Goal: Information Seeking & Learning: Learn about a topic

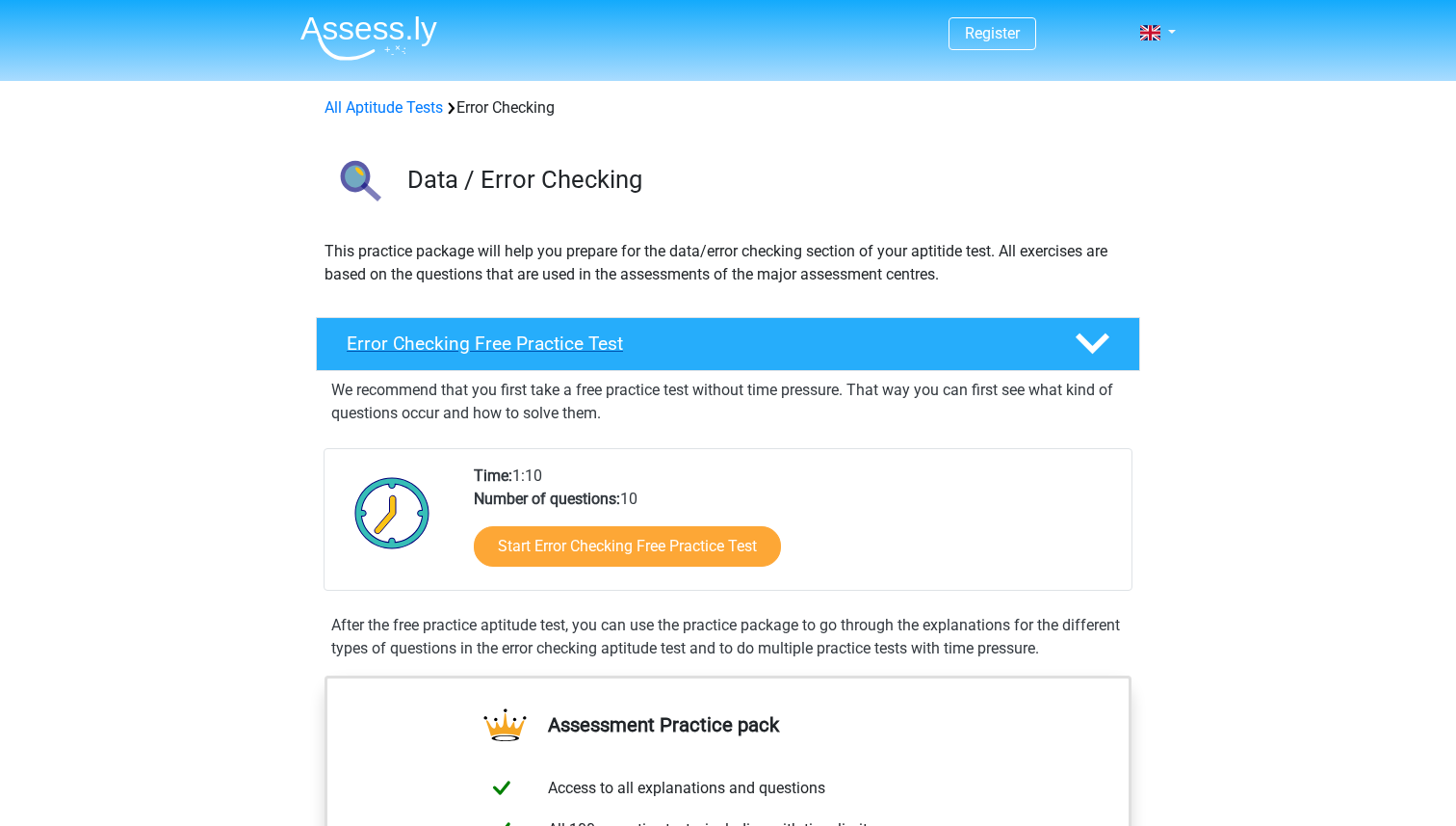
click at [1099, 345] on polygon at bounding box center [1092, 344] width 34 height 21
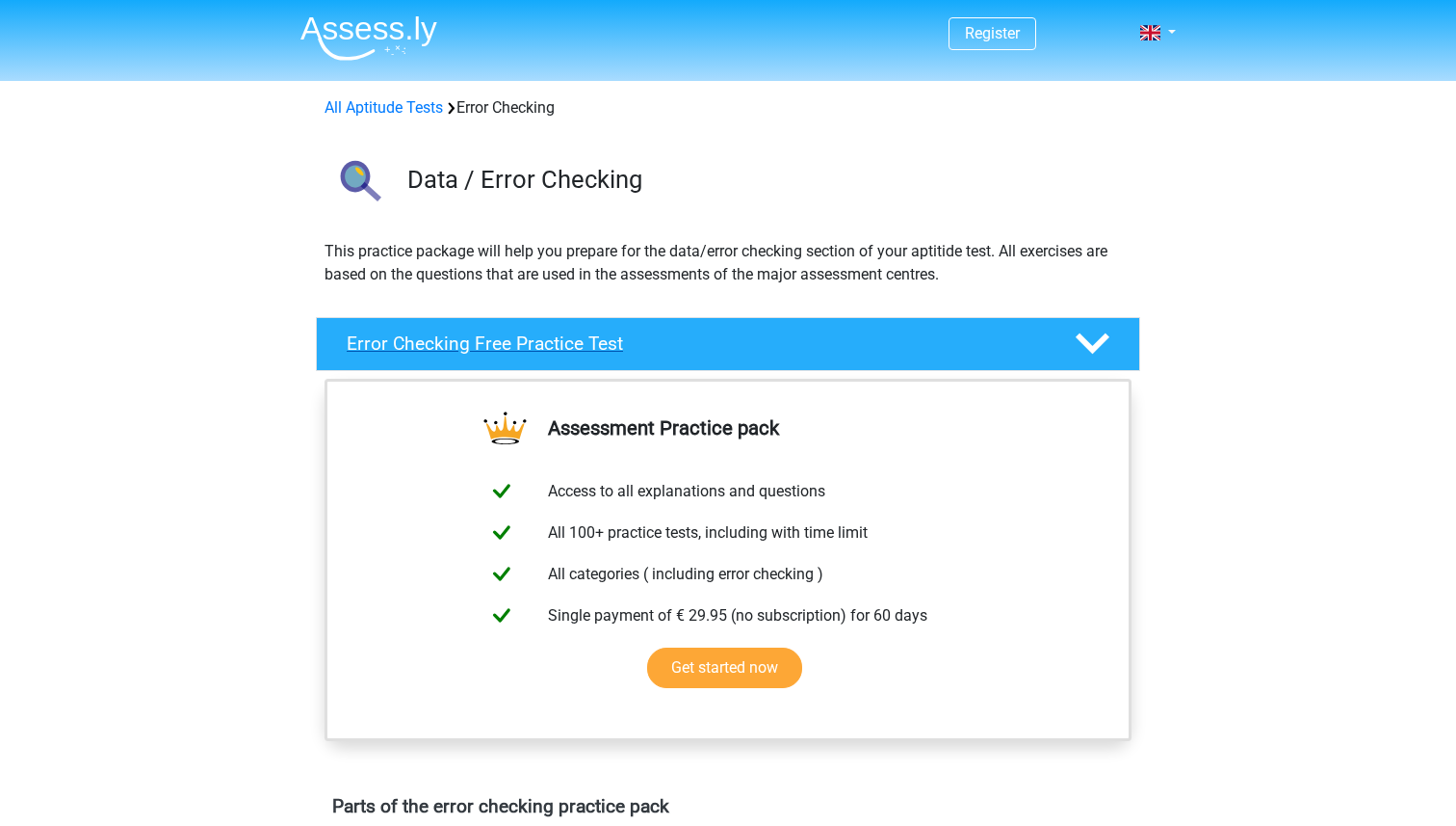
click at [1099, 345] on polygon at bounding box center [1092, 344] width 34 height 21
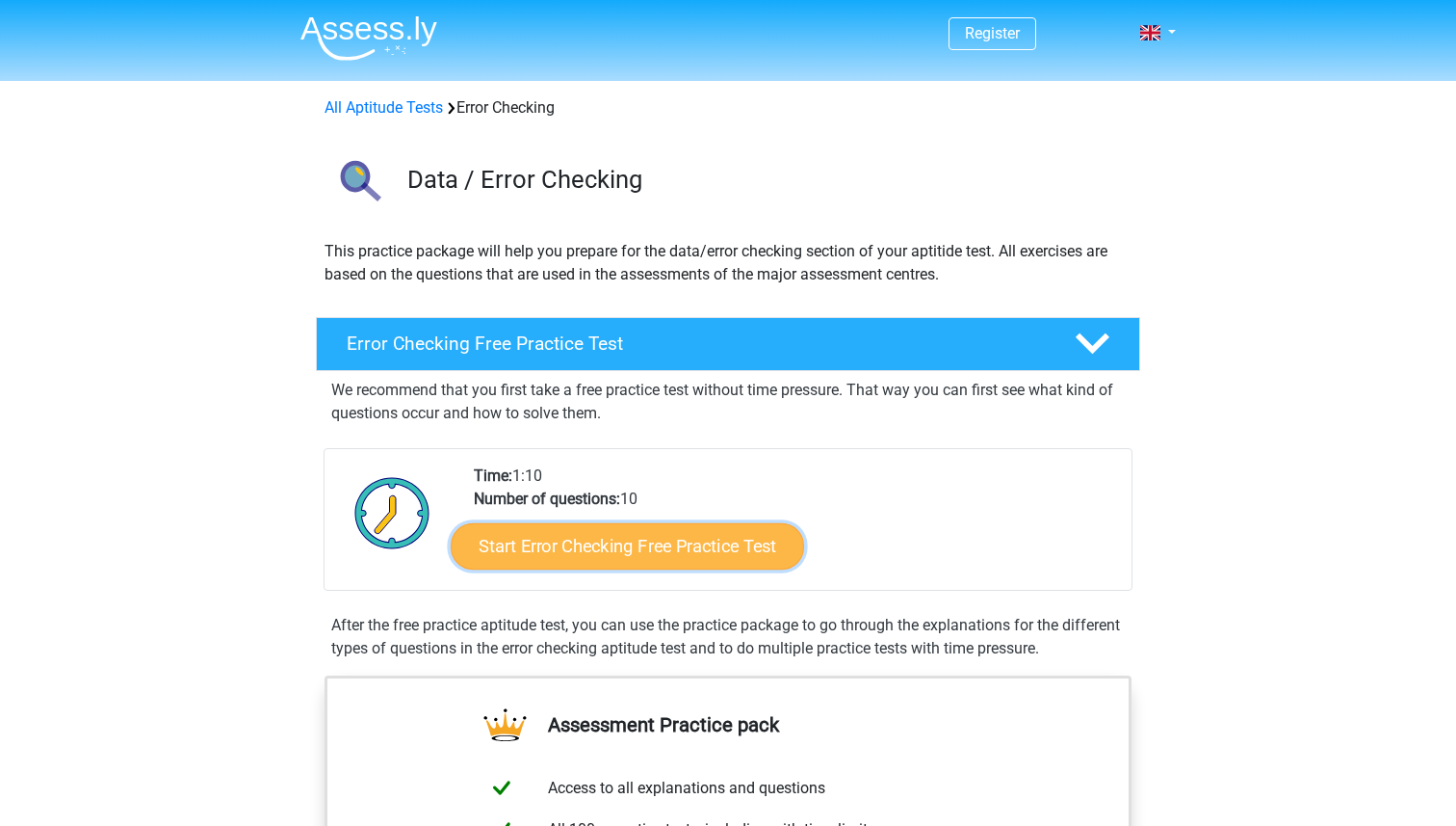
click at [607, 540] on link "Start Error Checking Free Practice Test" at bounding box center [627, 546] width 353 height 46
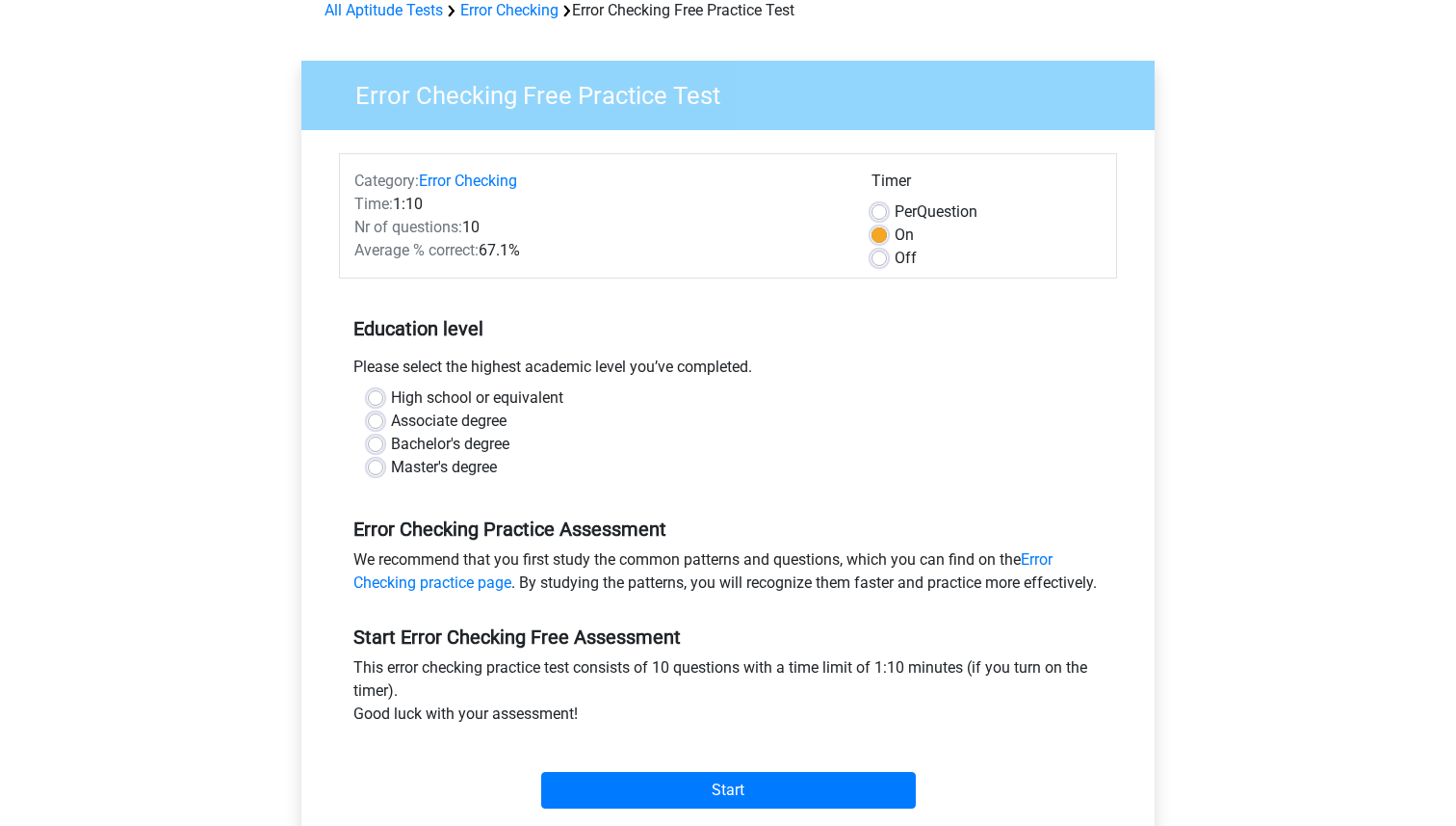
scroll to position [110, 0]
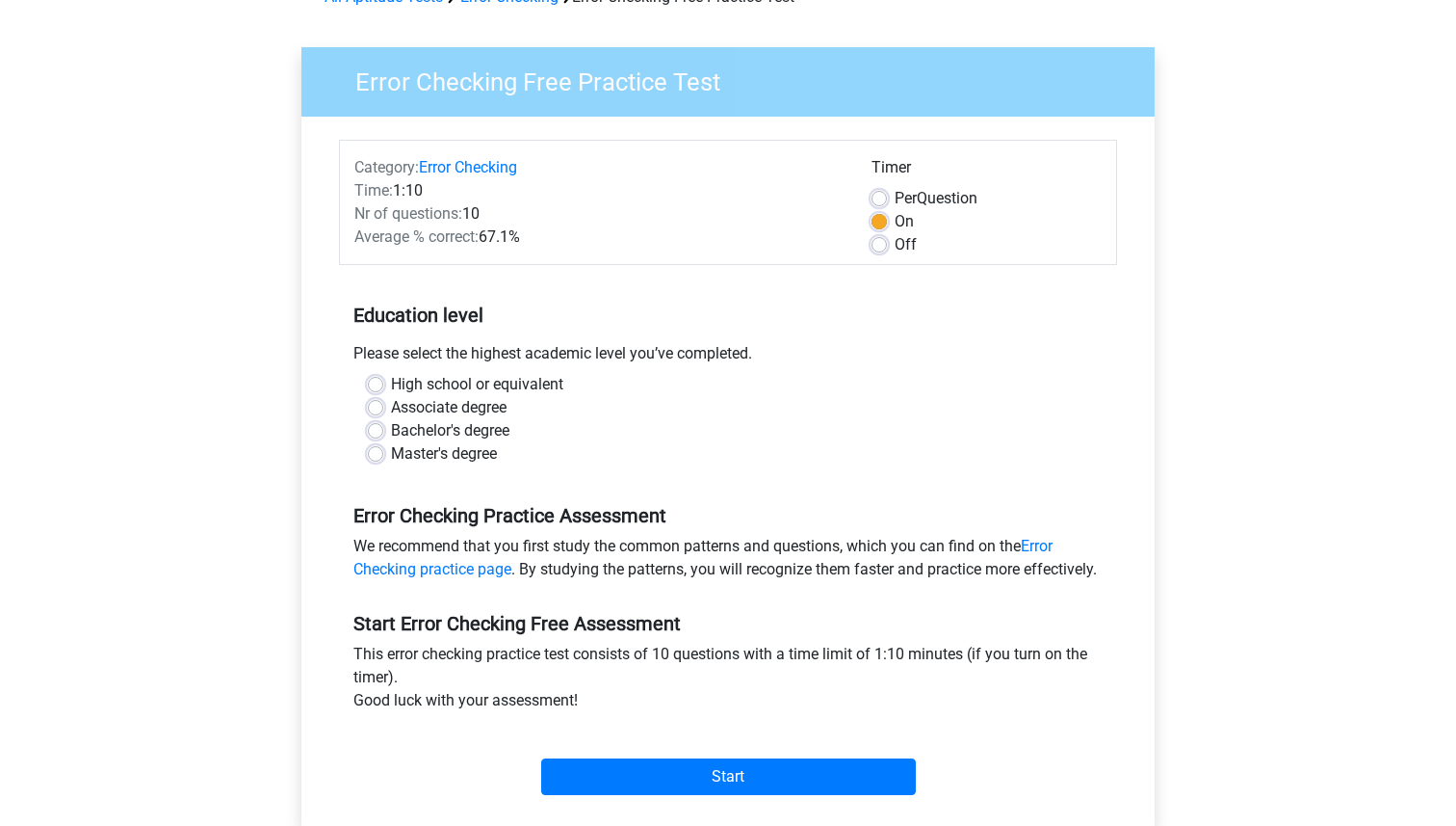
click at [889, 242] on div "Off" at bounding box center [986, 245] width 230 height 23
click at [895, 240] on label "Off" at bounding box center [905, 245] width 22 height 23
click at [883, 240] on input "Off" at bounding box center [879, 243] width 15 height 19
radio input "true"
click at [391, 388] on label "High school or equivalent" at bounding box center [477, 384] width 172 height 23
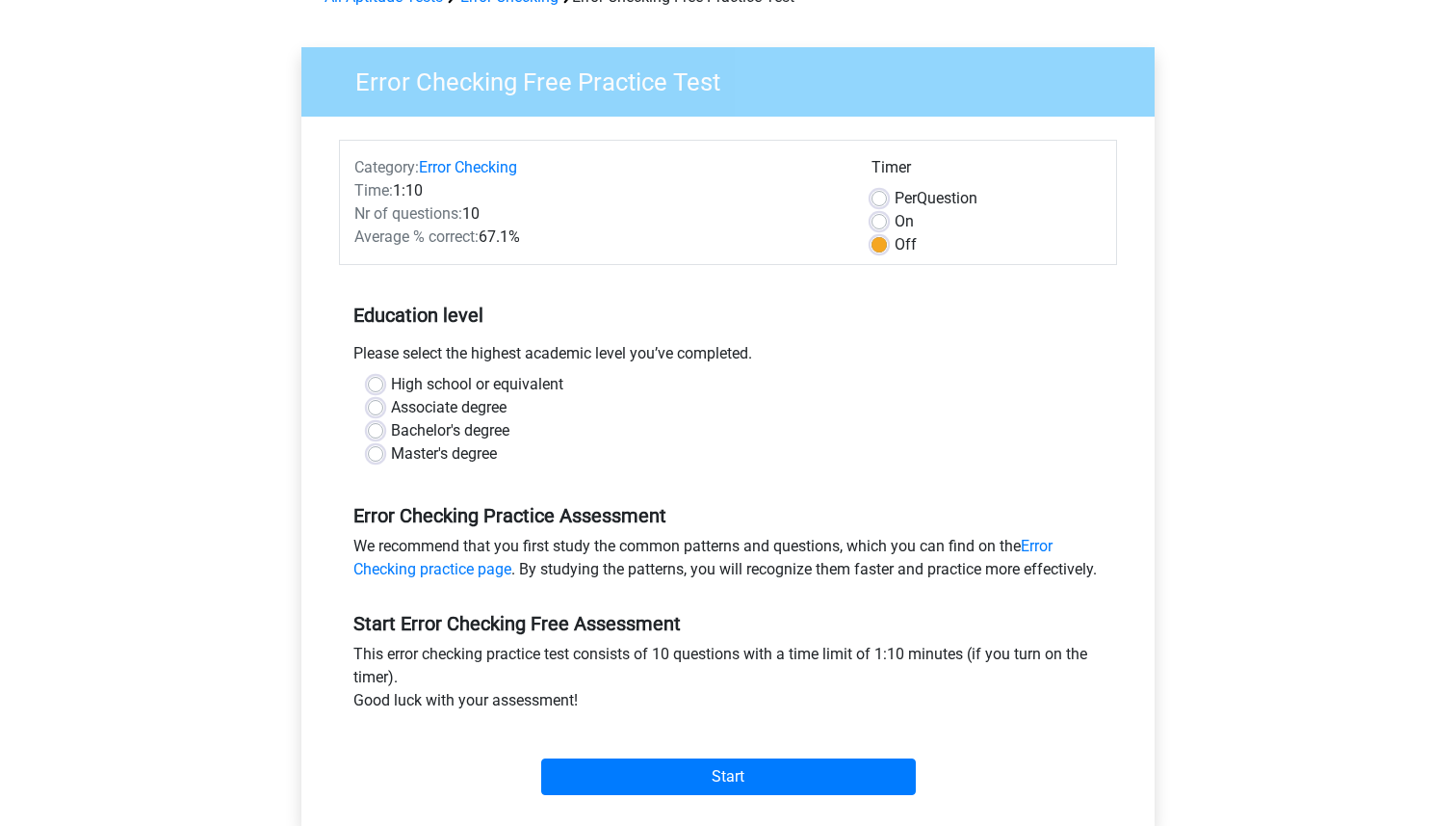
click at [381, 388] on input "High school or equivalent" at bounding box center [376, 382] width 15 height 19
radio input "true"
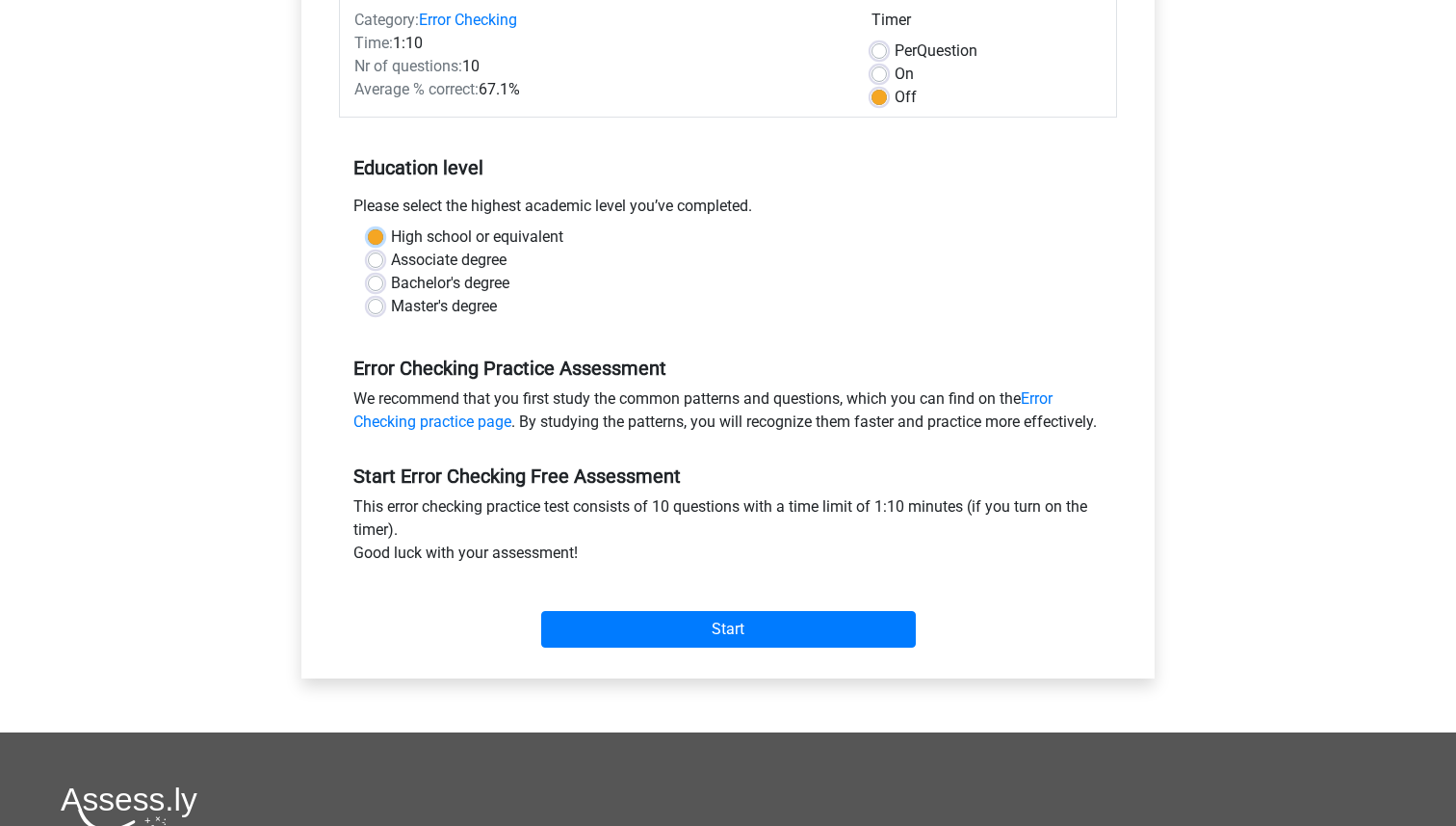
scroll to position [260, 0]
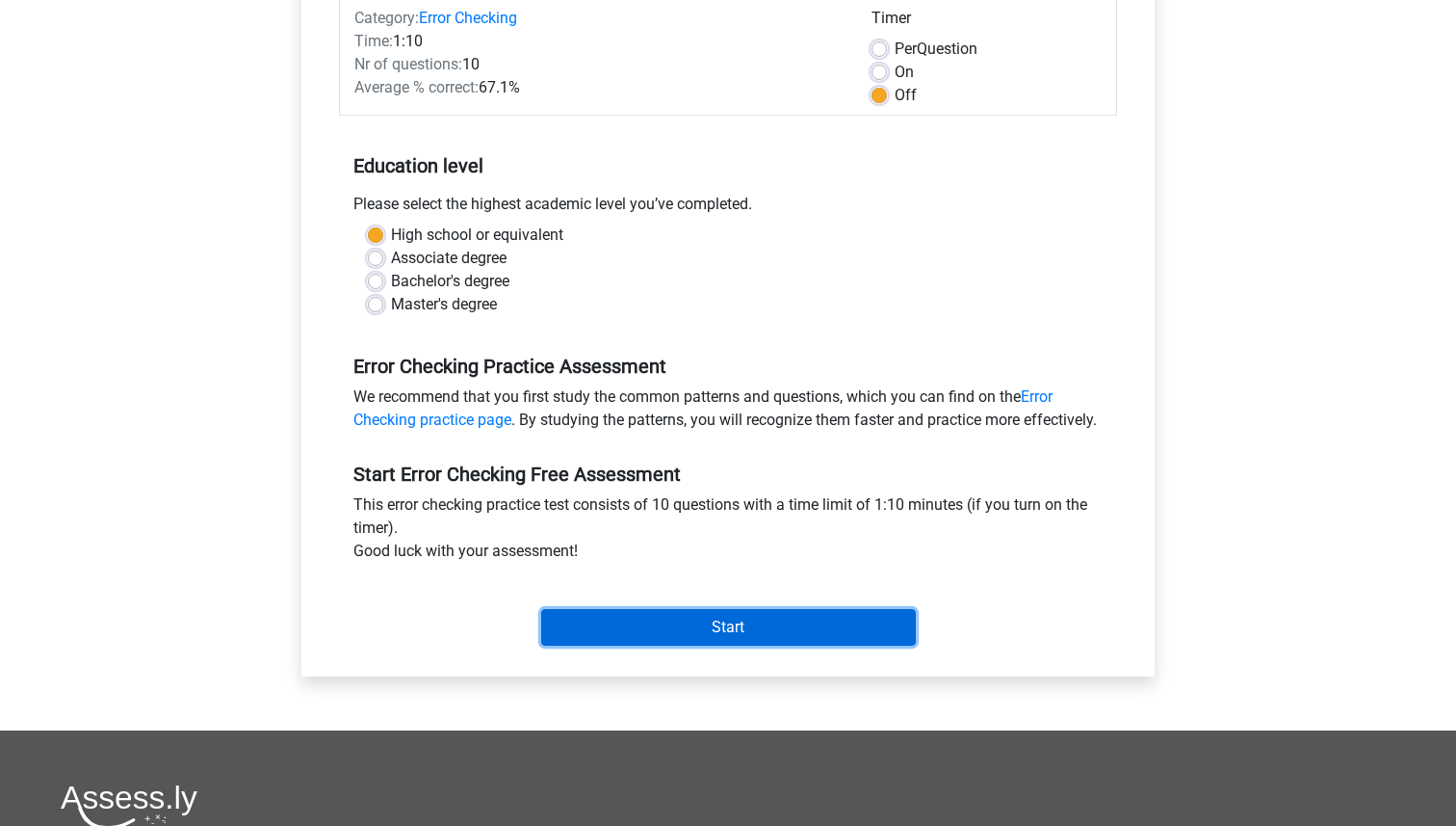
click at [705, 644] on input "Start" at bounding box center [728, 627] width 375 height 37
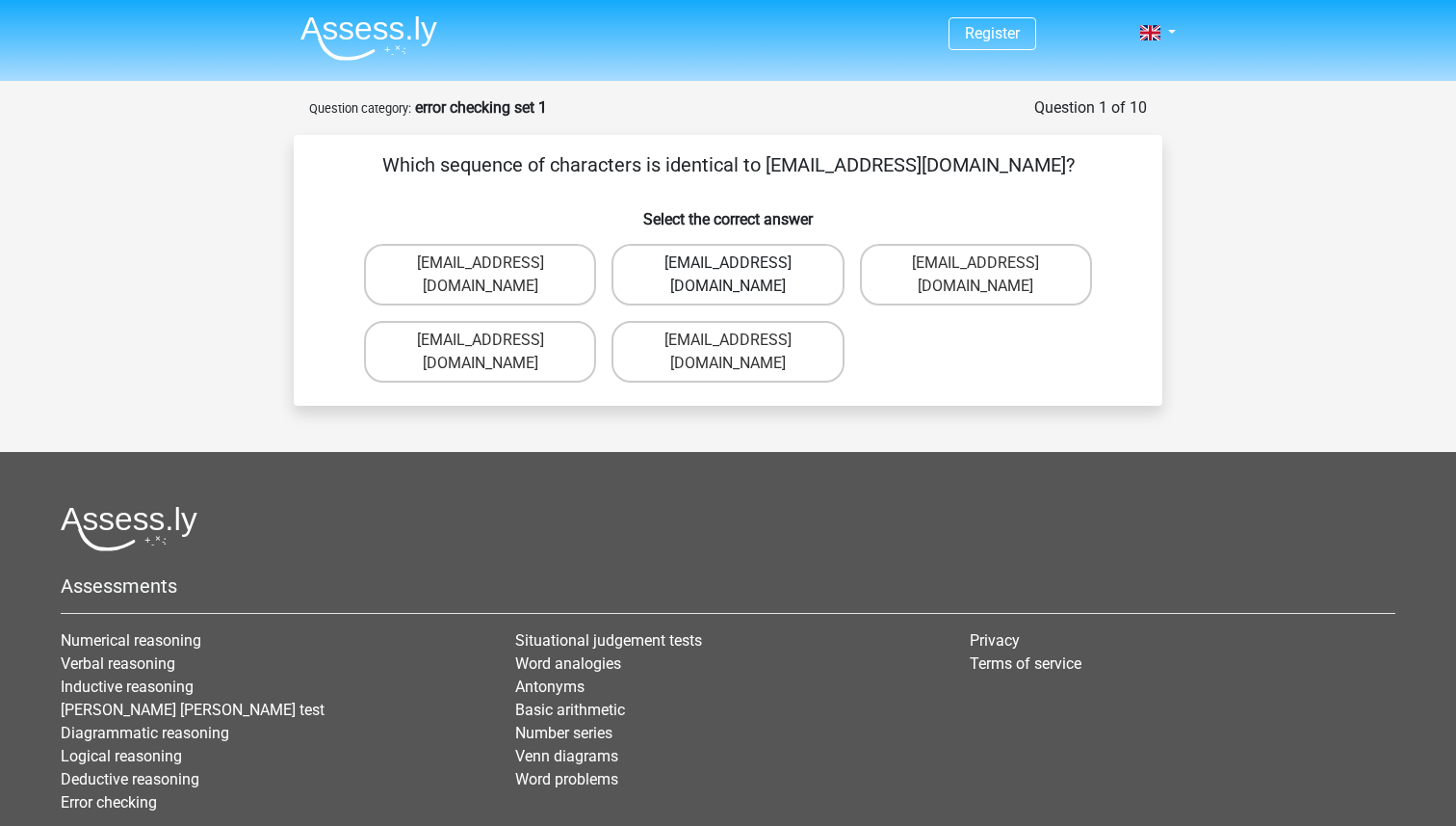
click at [742, 259] on label "[EMAIL_ADDRESS][DOMAIN_NAME]" at bounding box center [728, 275] width 232 height 62
click at [741, 263] on input "[EMAIL_ADDRESS][DOMAIN_NAME]" at bounding box center [734, 269] width 13 height 13
radio input "true"
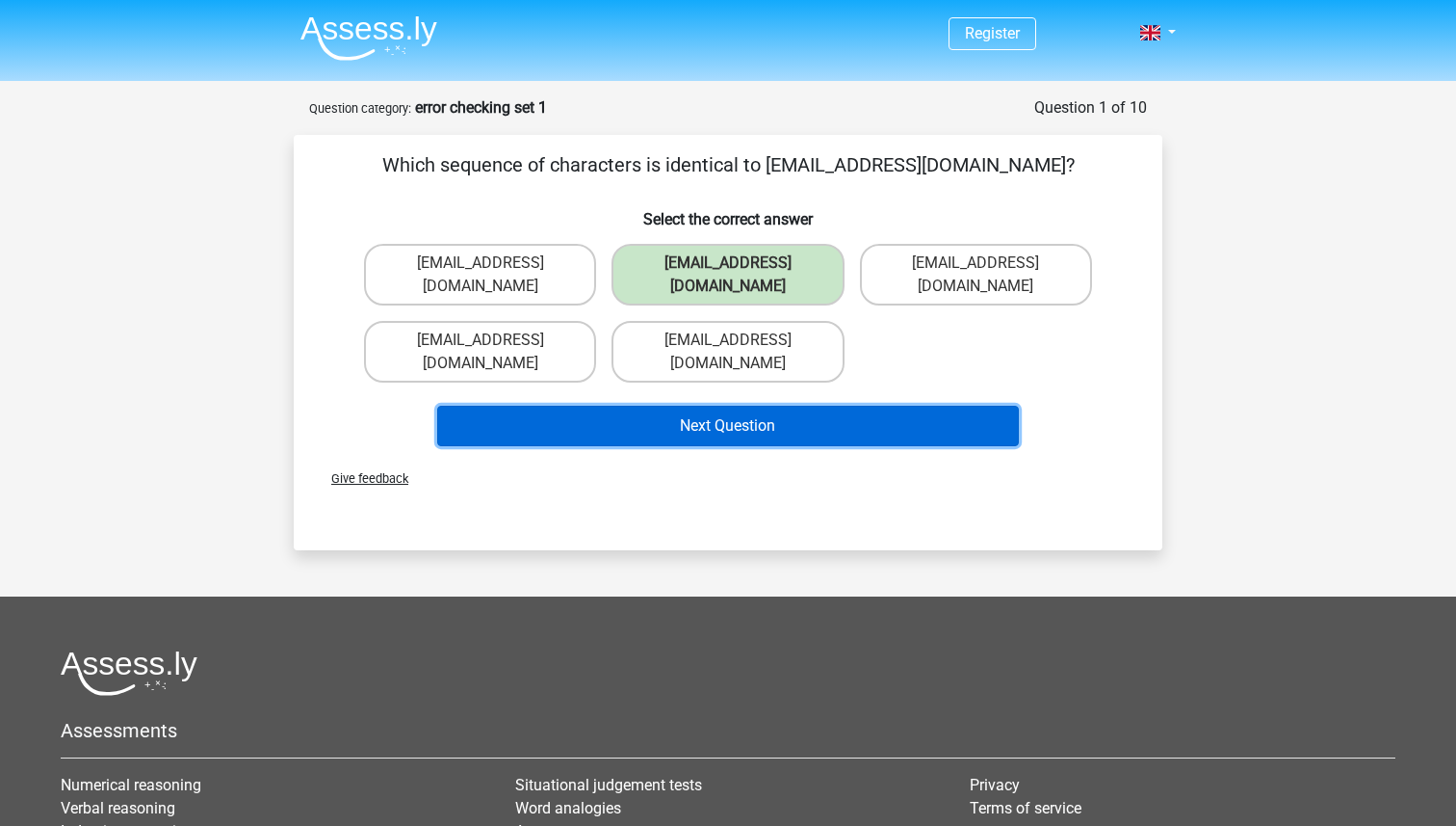
click at [779, 406] on button "Next Question" at bounding box center [729, 426] width 583 height 41
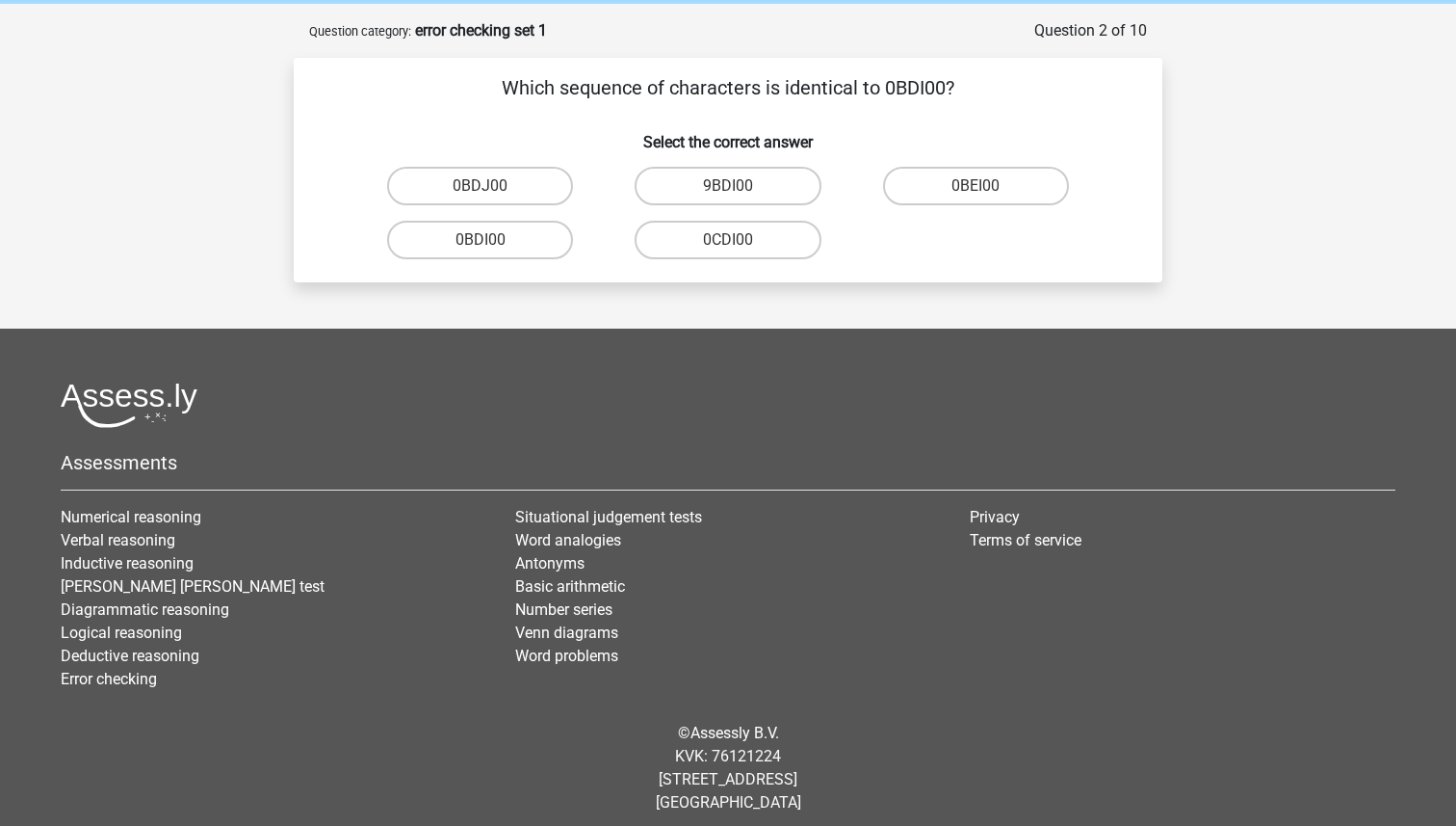
scroll to position [89, 0]
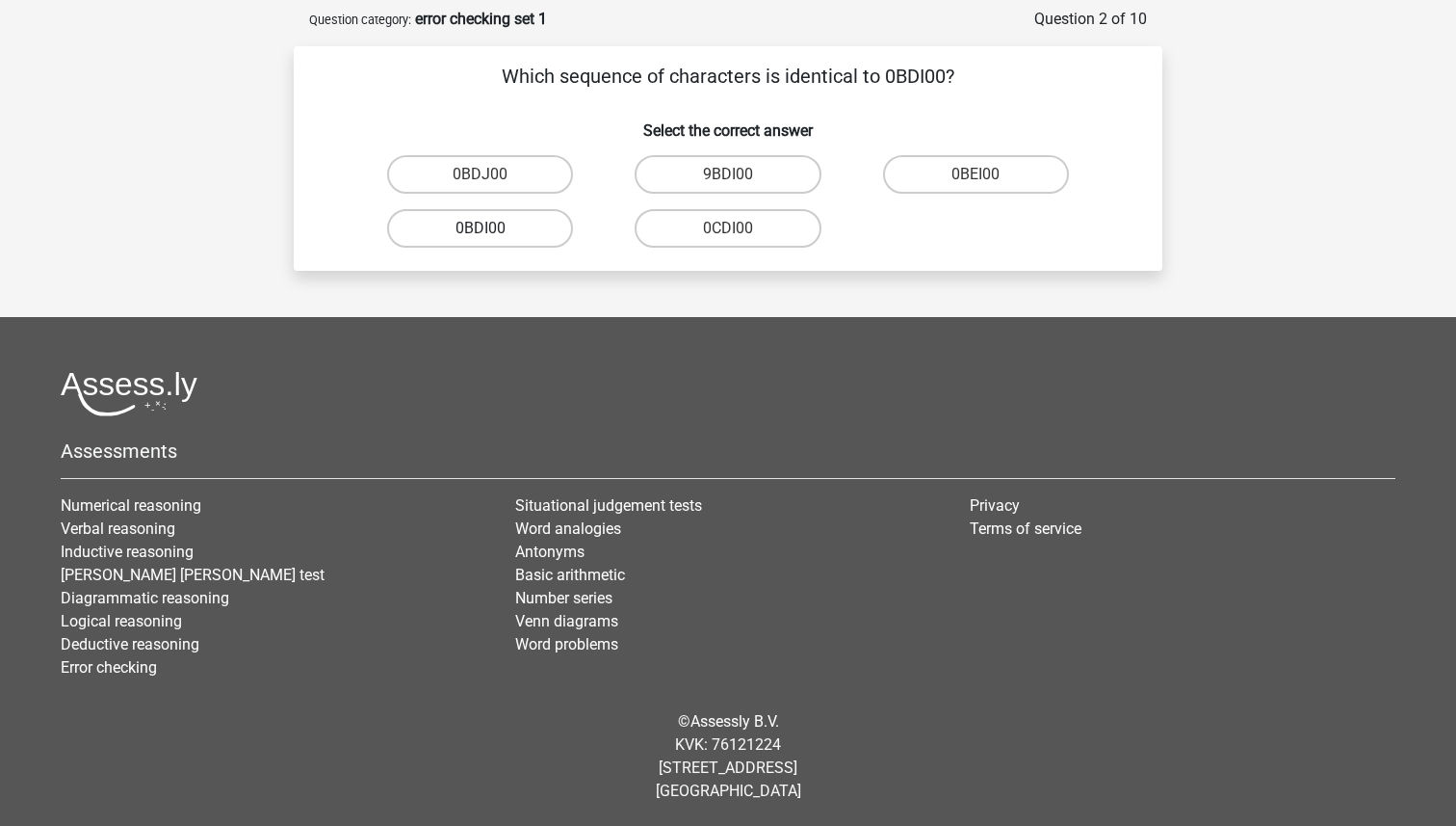
click at [476, 234] on label "0BDI00" at bounding box center [480, 229] width 186 height 39
click at [480, 234] on input "0BDI00" at bounding box center [486, 234] width 13 height 13
radio input "true"
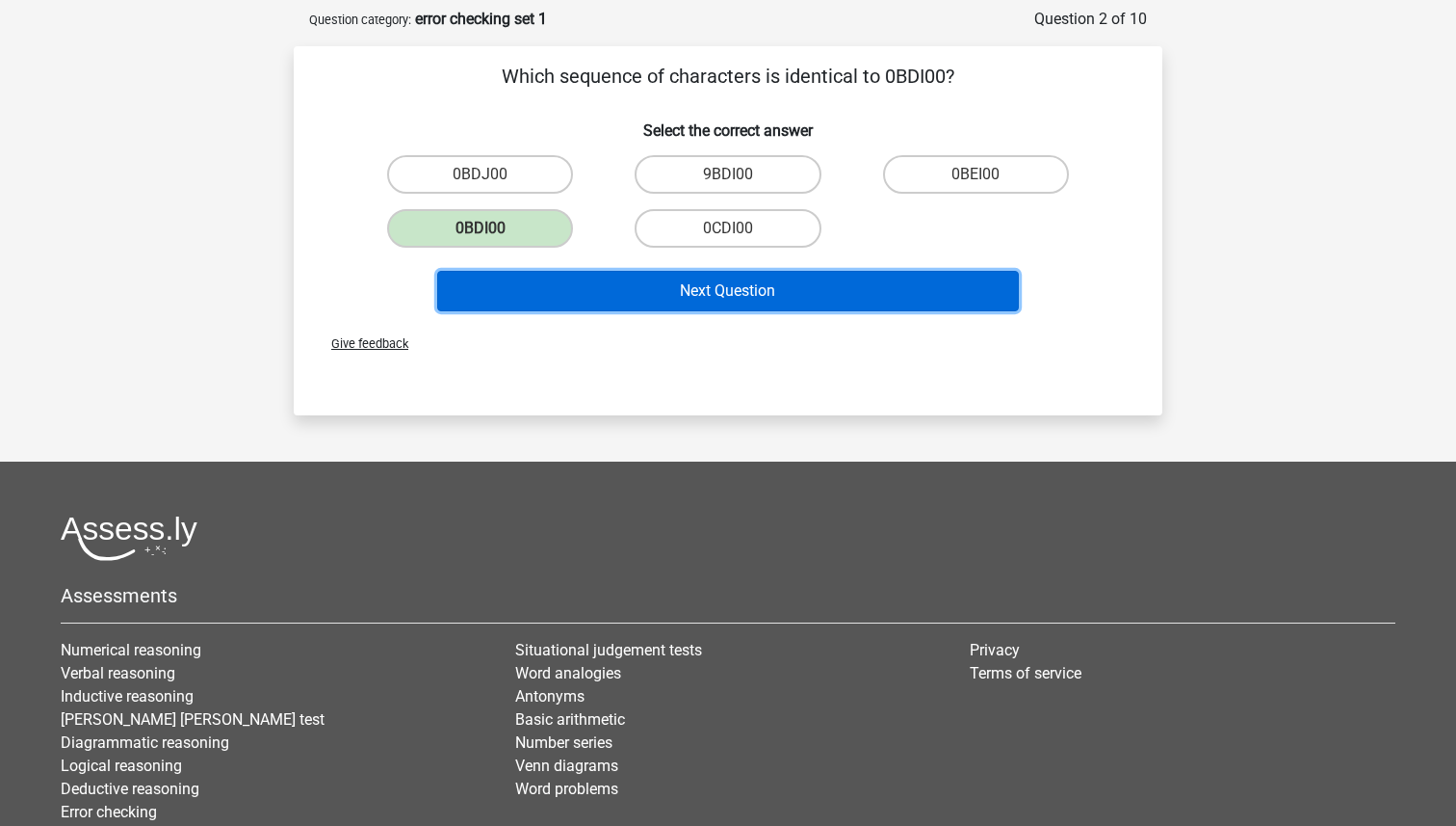
click at [586, 294] on button "Next Question" at bounding box center [729, 291] width 583 height 41
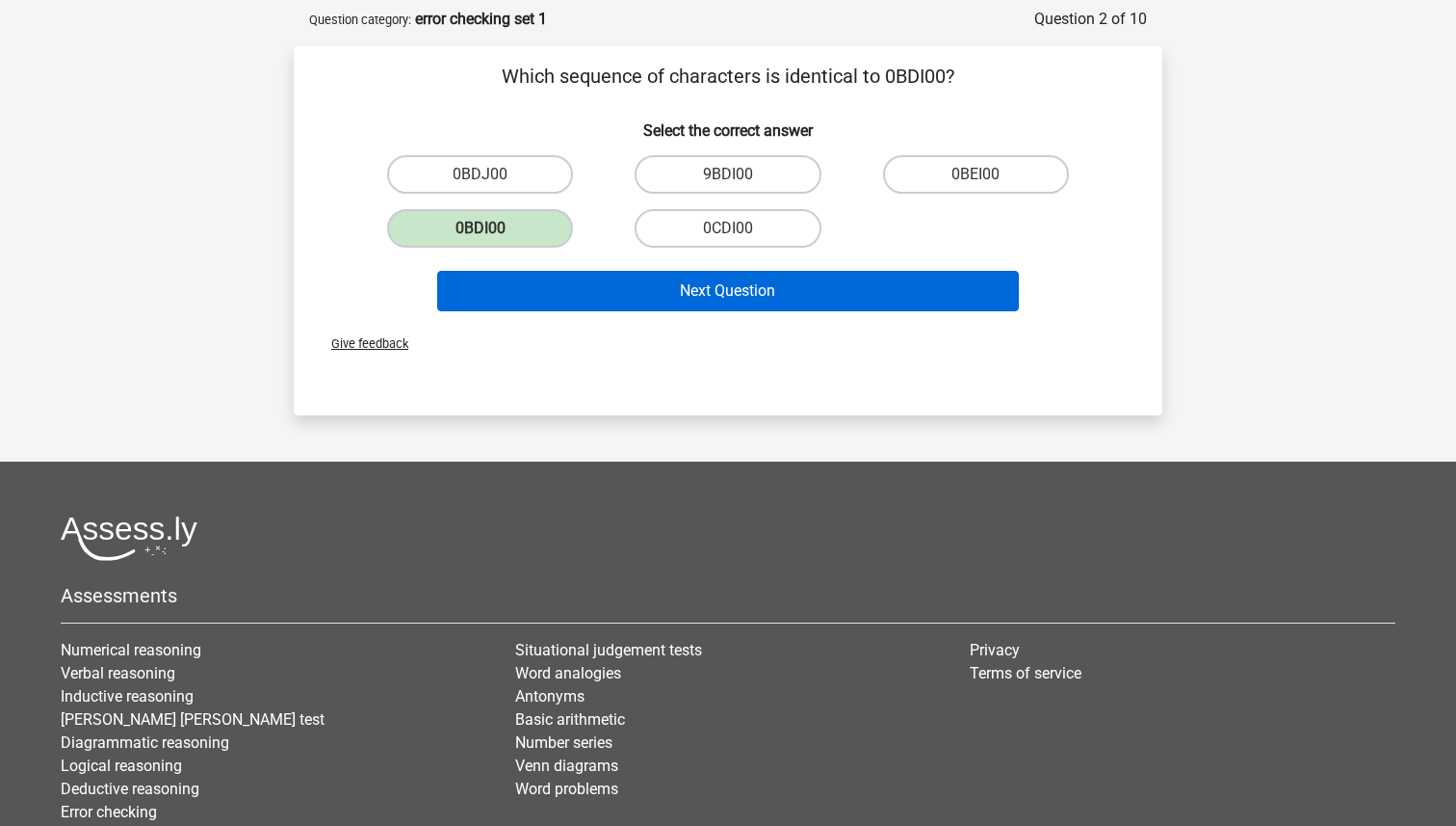
scroll to position [96, 0]
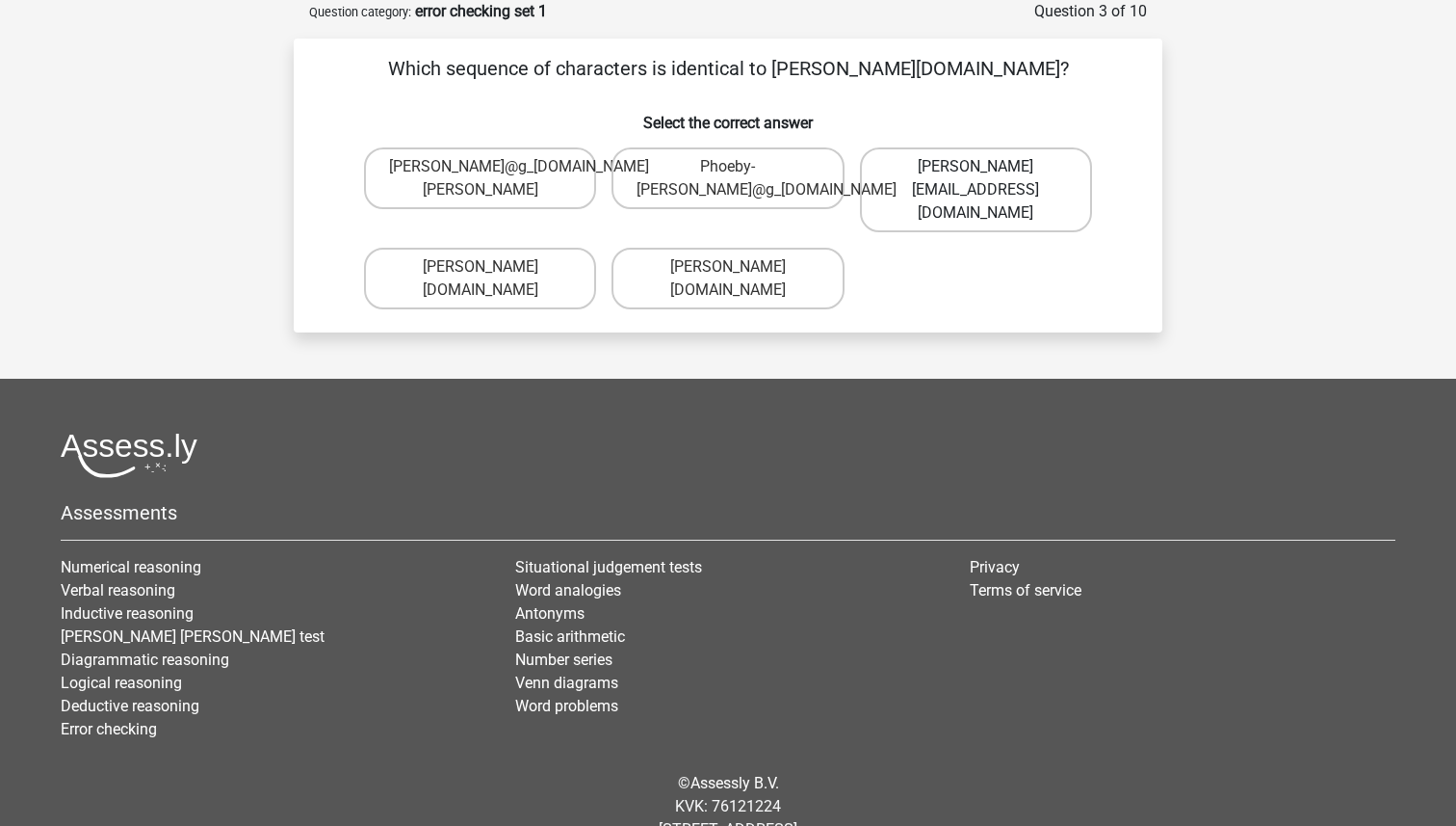
click at [1060, 177] on label "Phoebe-Patterson@gmail.gr" at bounding box center [976, 190] width 232 height 85
click at [988, 177] on input "Phoebe-Patterson@gmail.gr" at bounding box center [982, 172] width 13 height 13
radio input "true"
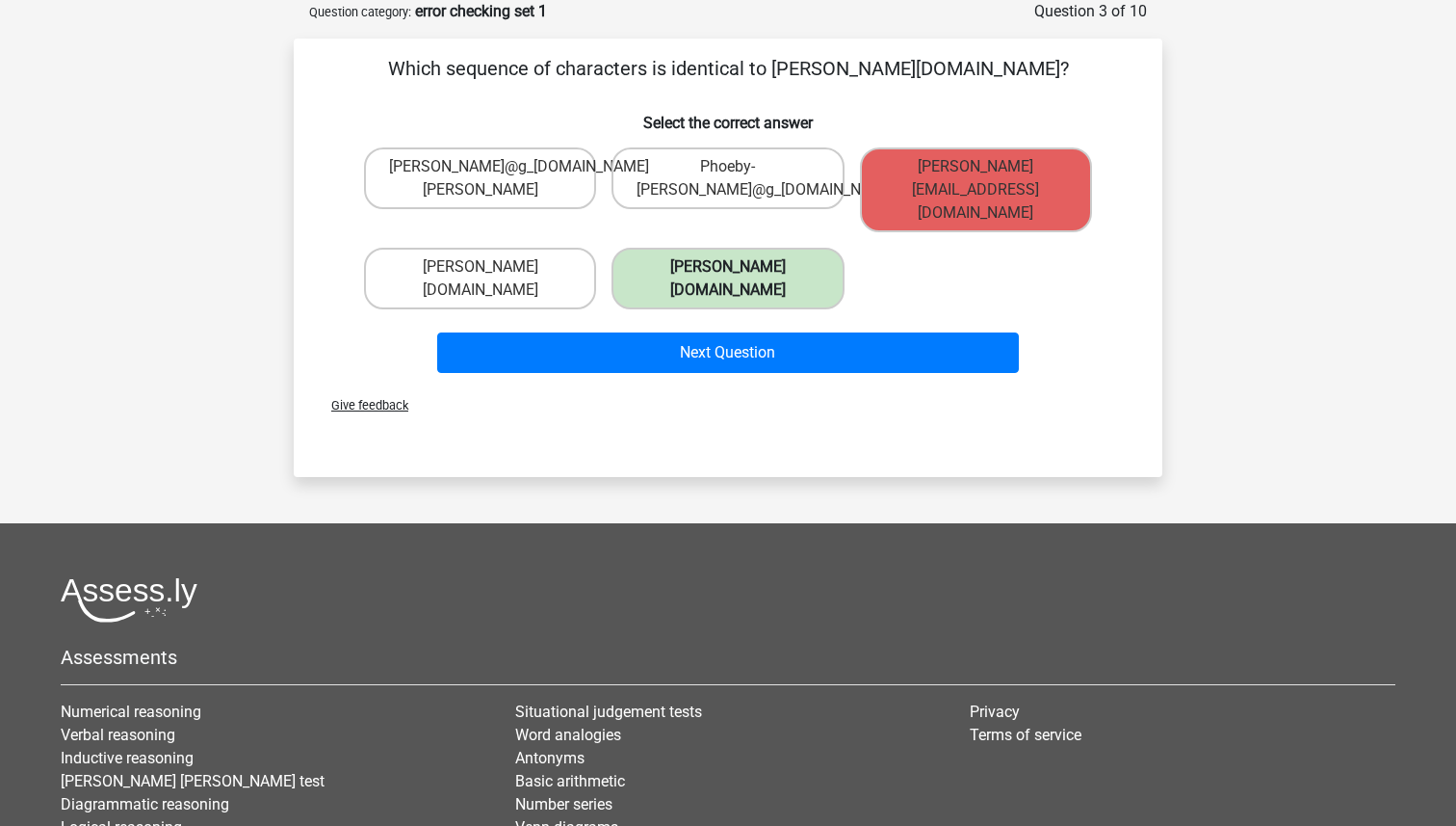
click at [792, 248] on label "Phoebe-Patterson@g_mail.gr" at bounding box center [728, 279] width 232 height 62
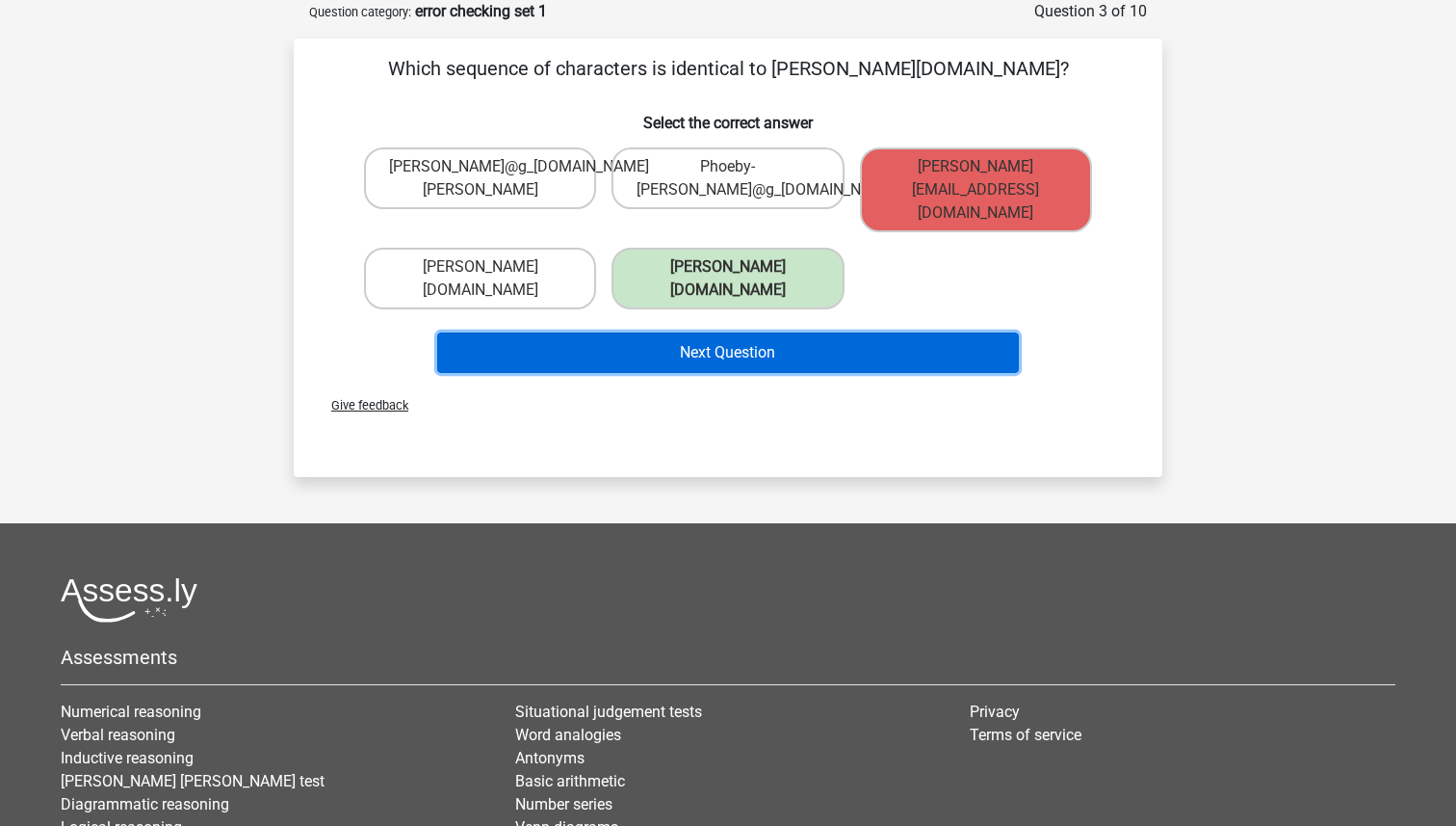
click at [810, 340] on button "Next Question" at bounding box center [729, 352] width 583 height 41
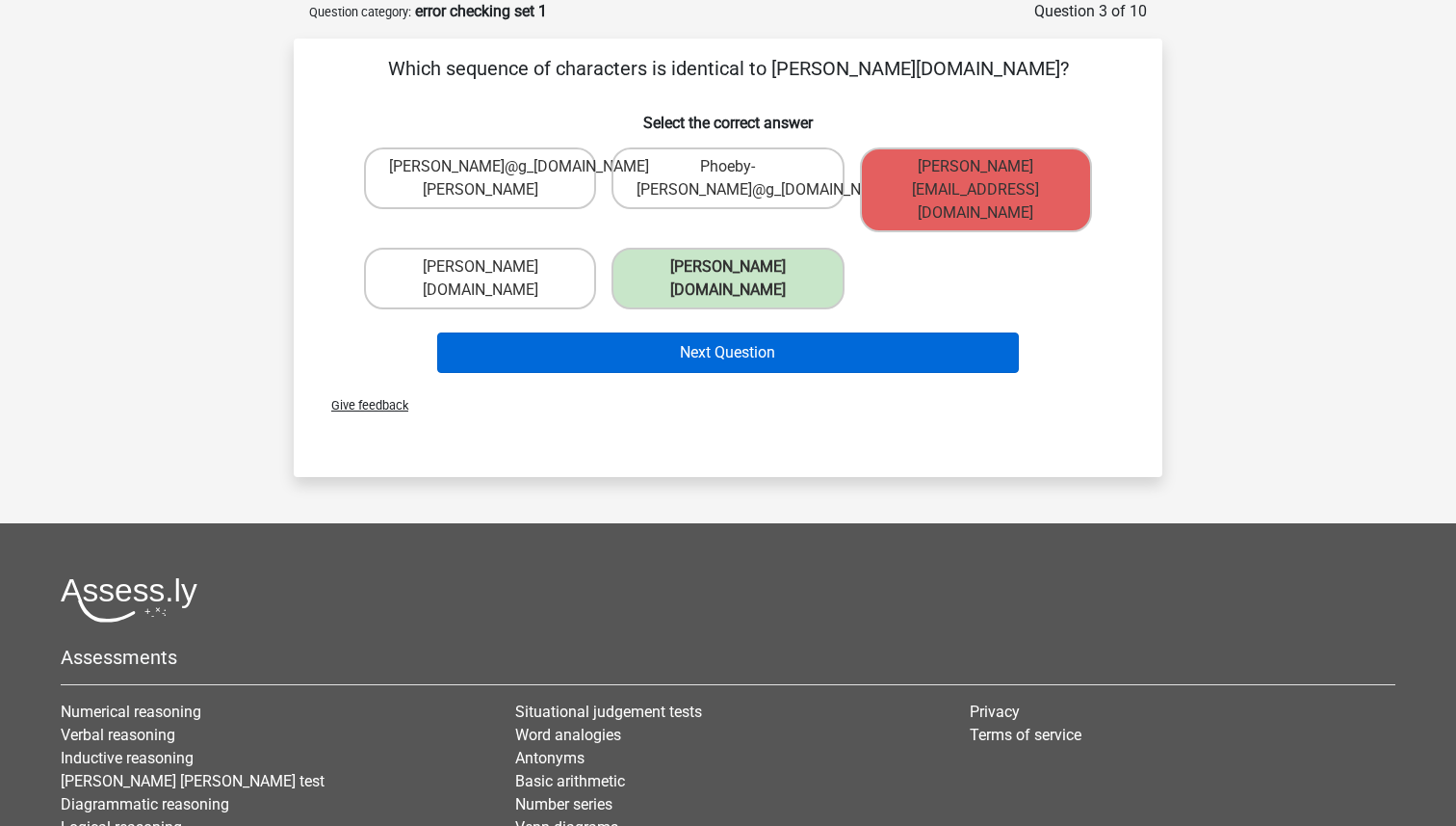
scroll to position [89, 0]
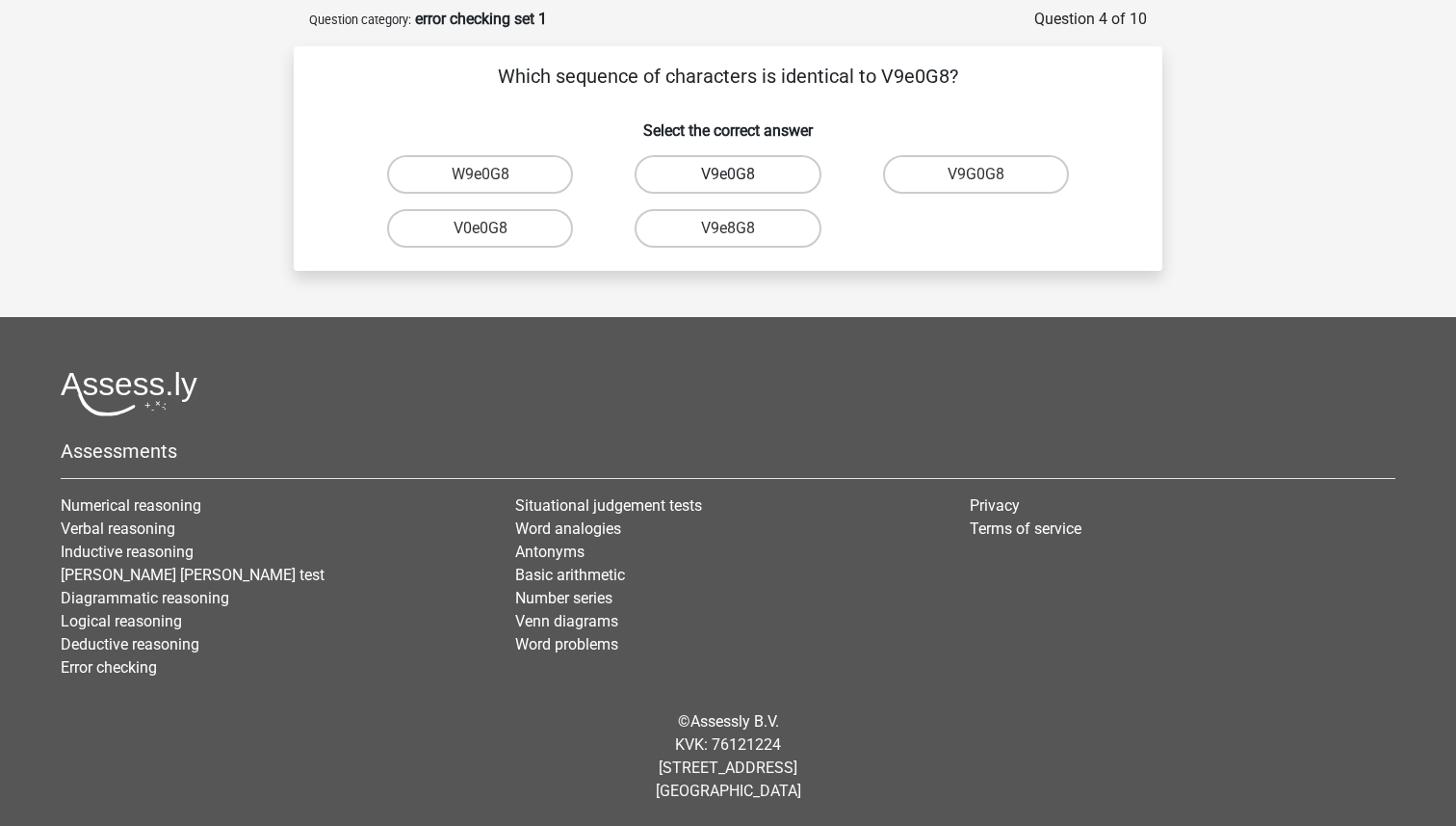
click at [748, 179] on label "V9e0G8" at bounding box center [728, 174] width 186 height 39
click at [741, 179] on input "V9e0G8" at bounding box center [734, 180] width 13 height 13
radio input "true"
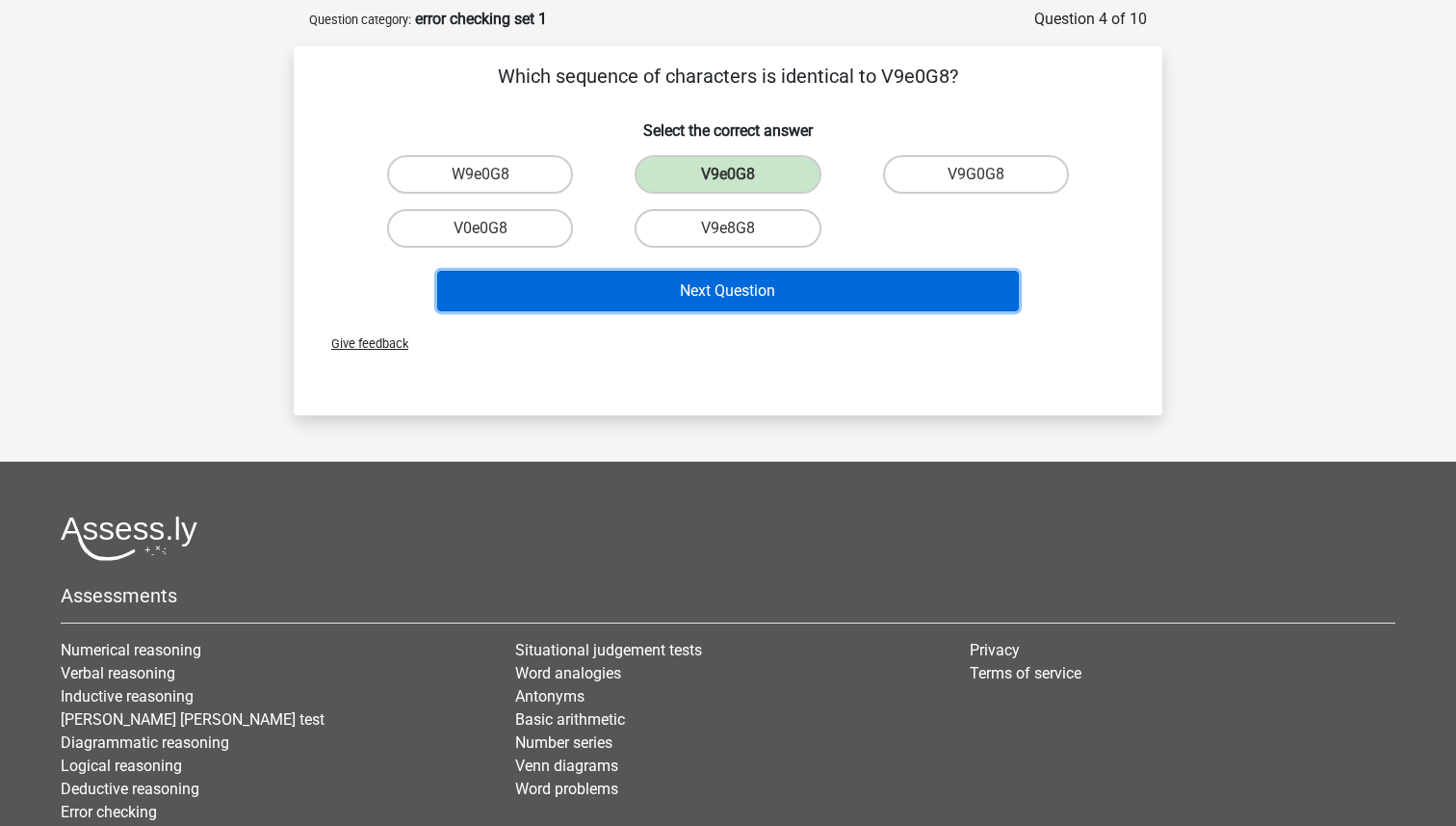
click at [775, 294] on button "Next Question" at bounding box center [729, 291] width 583 height 41
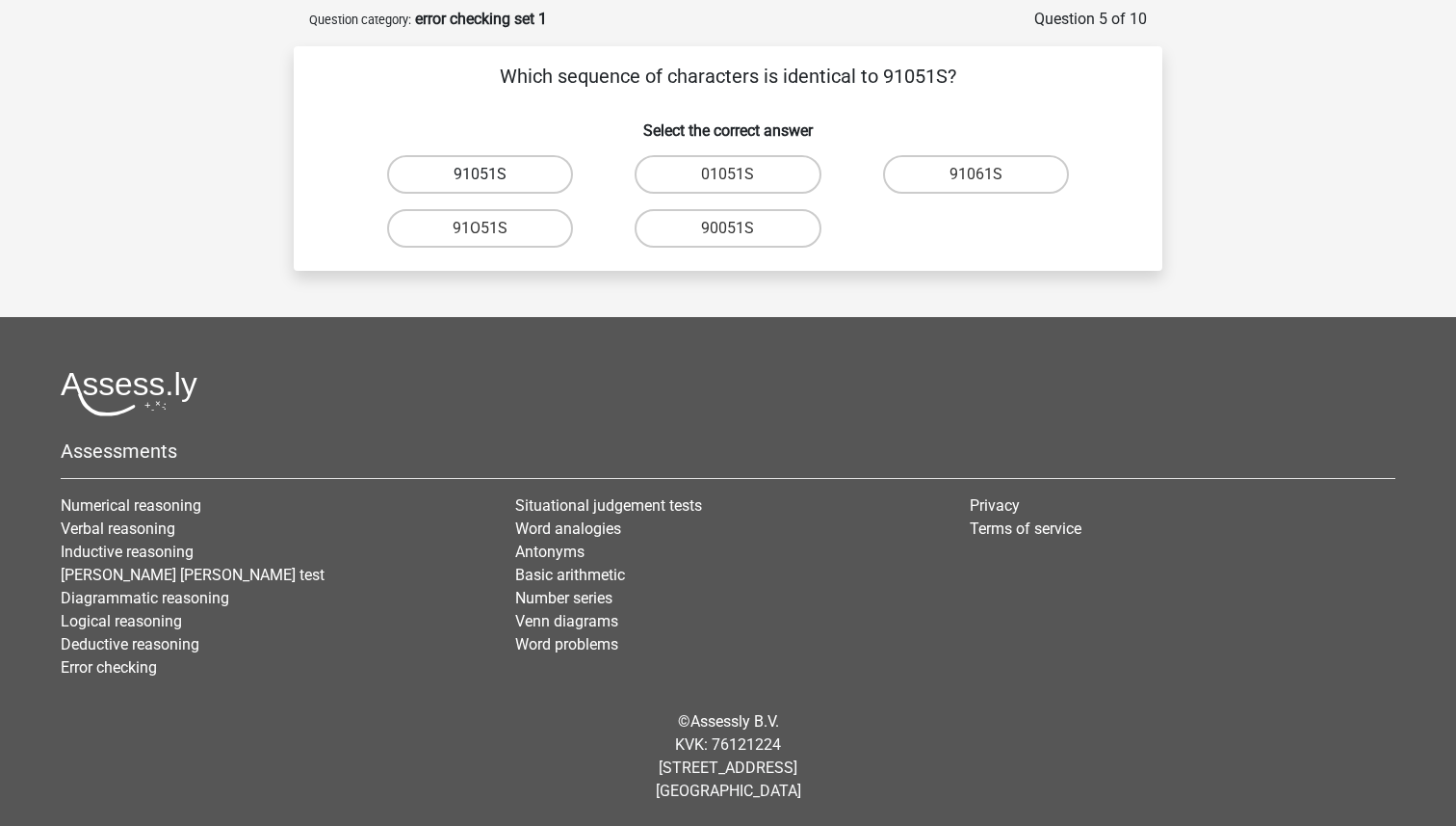
click at [517, 171] on label "91051S" at bounding box center [480, 174] width 186 height 39
click at [493, 174] on input "91051S" at bounding box center [486, 180] width 13 height 13
radio input "true"
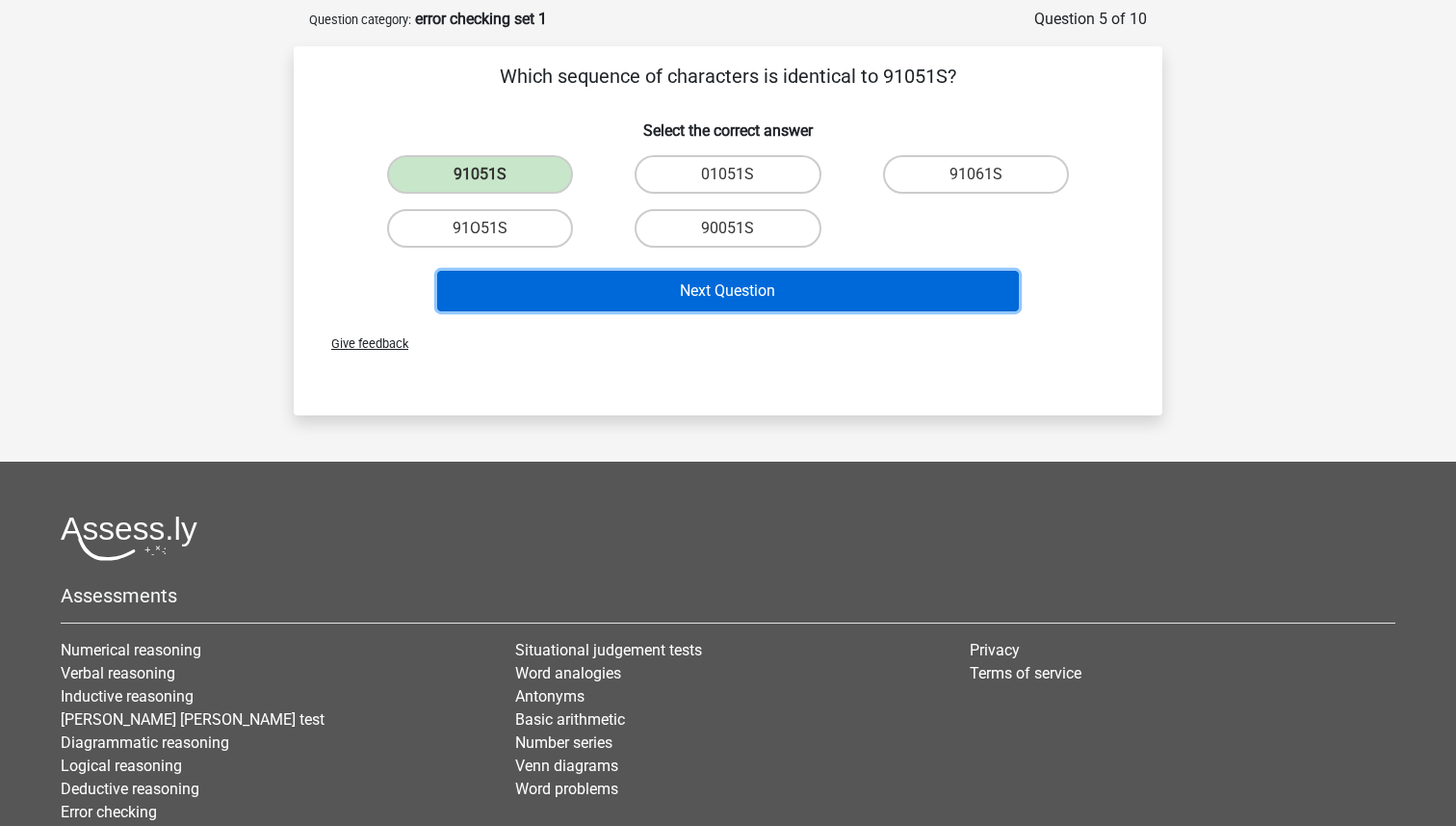
click at [690, 296] on button "Next Question" at bounding box center [729, 291] width 583 height 41
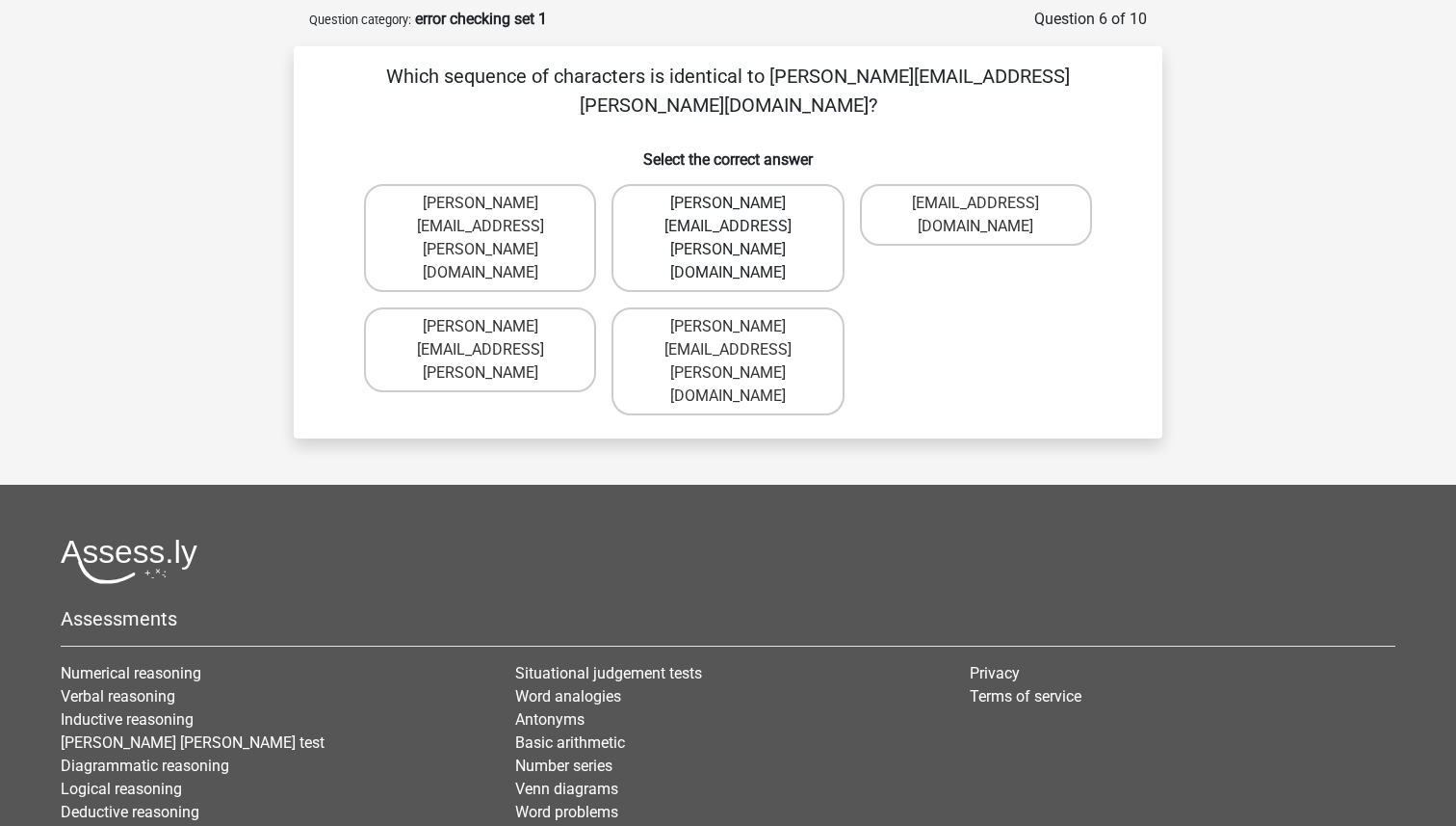
click at [742, 184] on label "Connor.Paterson@mailme.com" at bounding box center [728, 237] width 232 height 107
click at [741, 203] on input "Connor.Paterson@mailme.com" at bounding box center [734, 209] width 13 height 13
radio input "true"
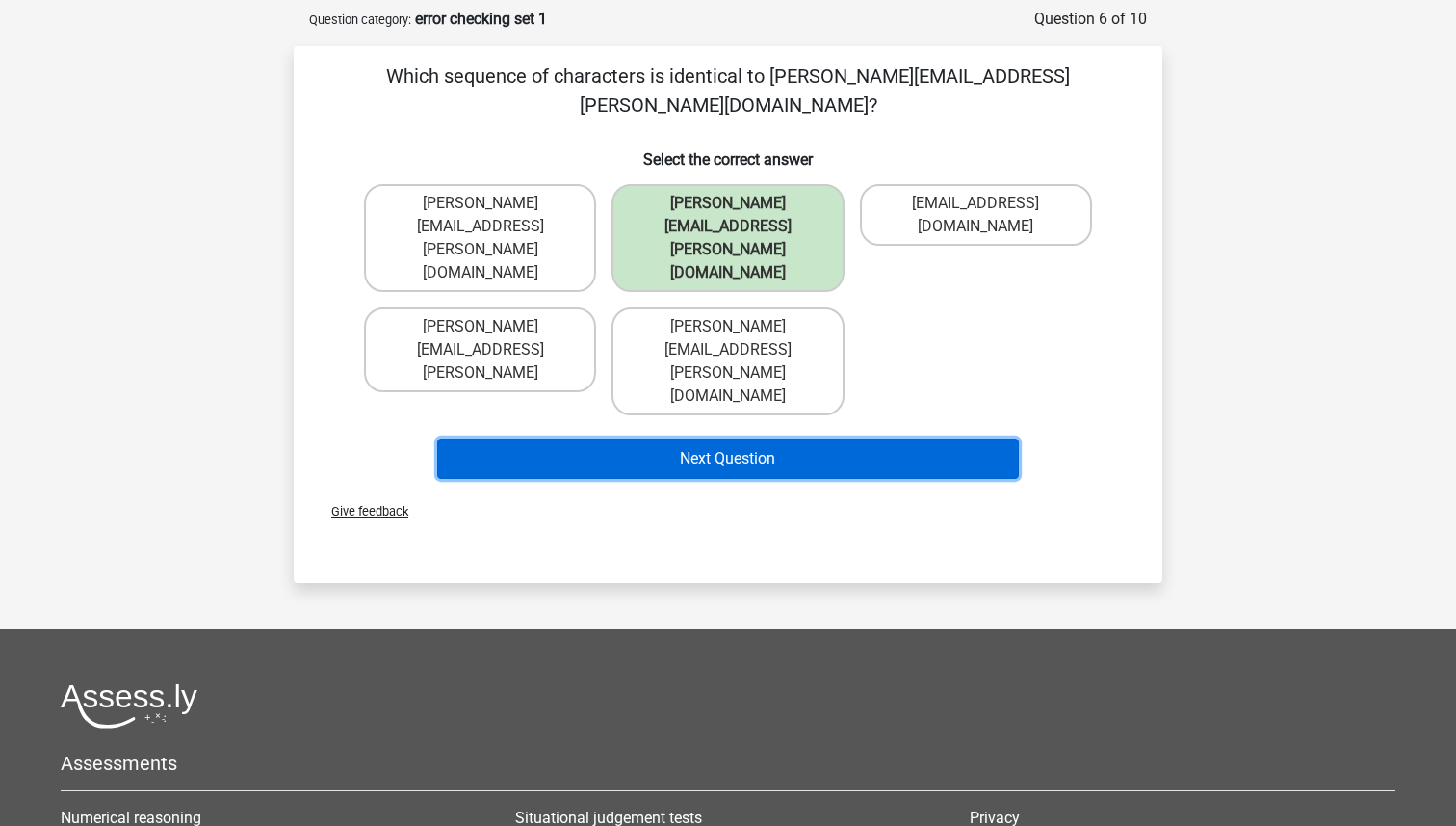
click at [757, 439] on button "Next Question" at bounding box center [729, 459] width 583 height 41
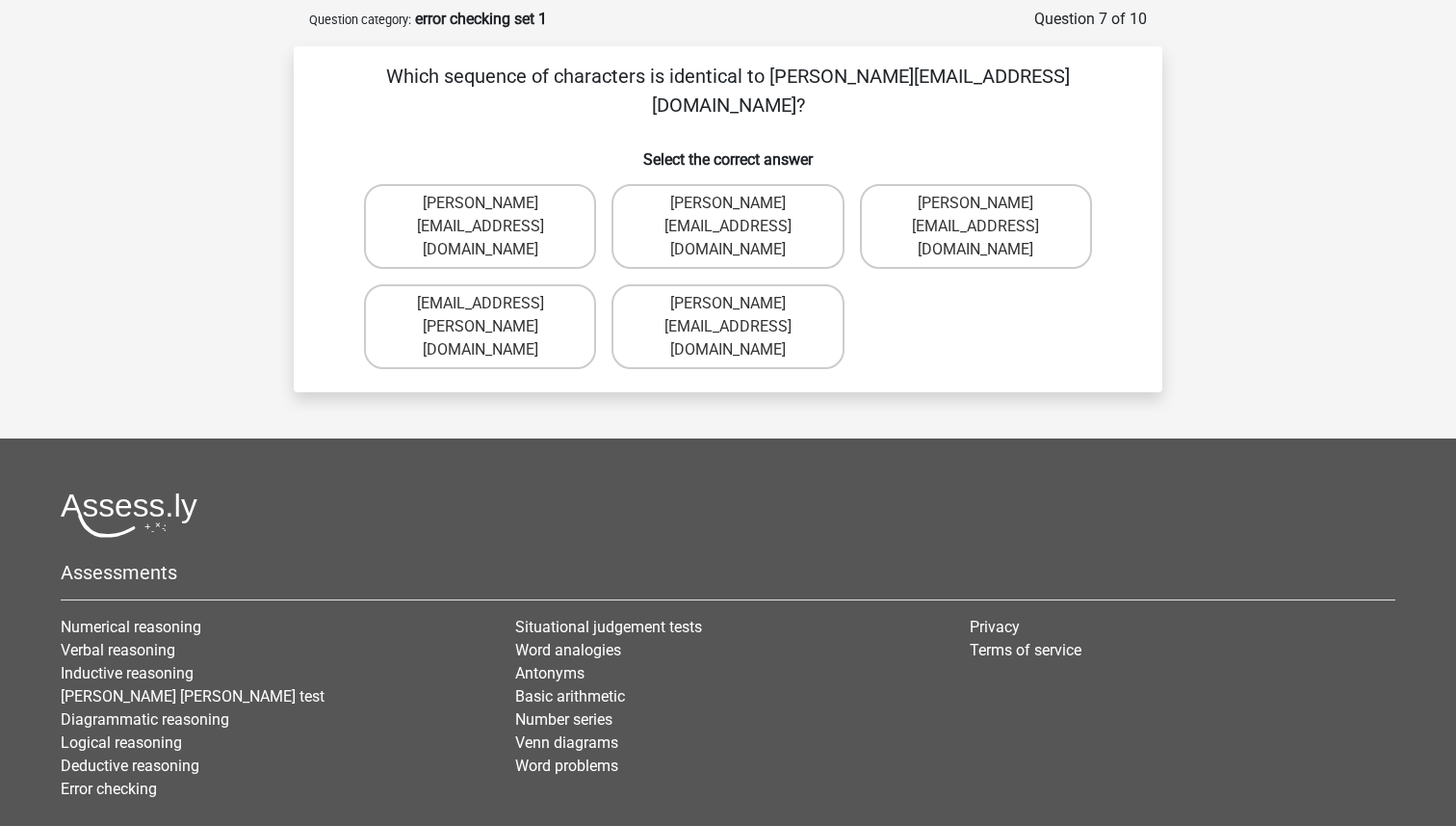
scroll to position [96, 0]
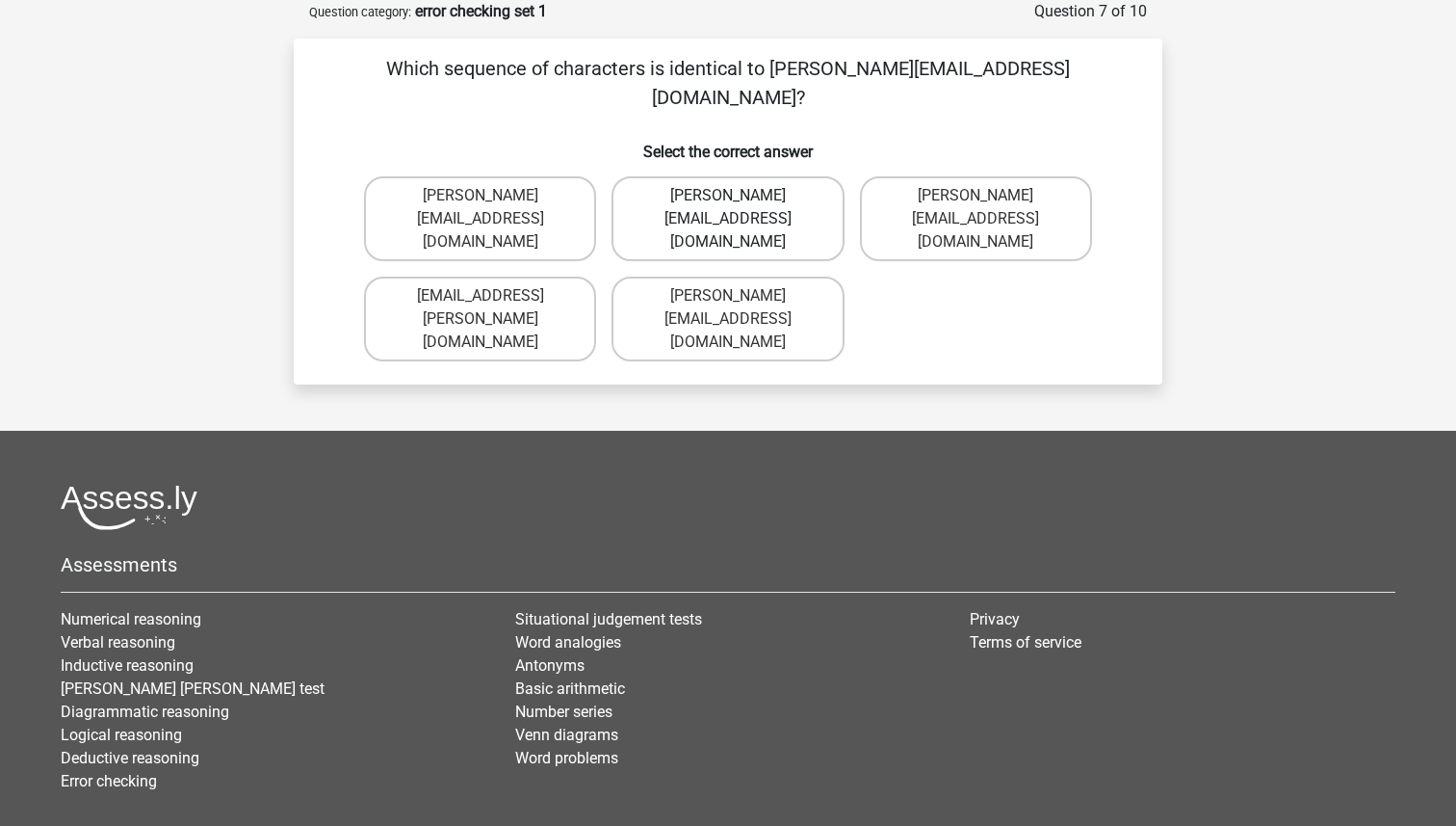
click at [795, 197] on label "Ava-Caroll@mailme.uk.com" at bounding box center [728, 219] width 232 height 85
click at [741, 197] on input "Ava-Caroll@mailme.uk.com" at bounding box center [734, 201] width 13 height 13
radio input "true"
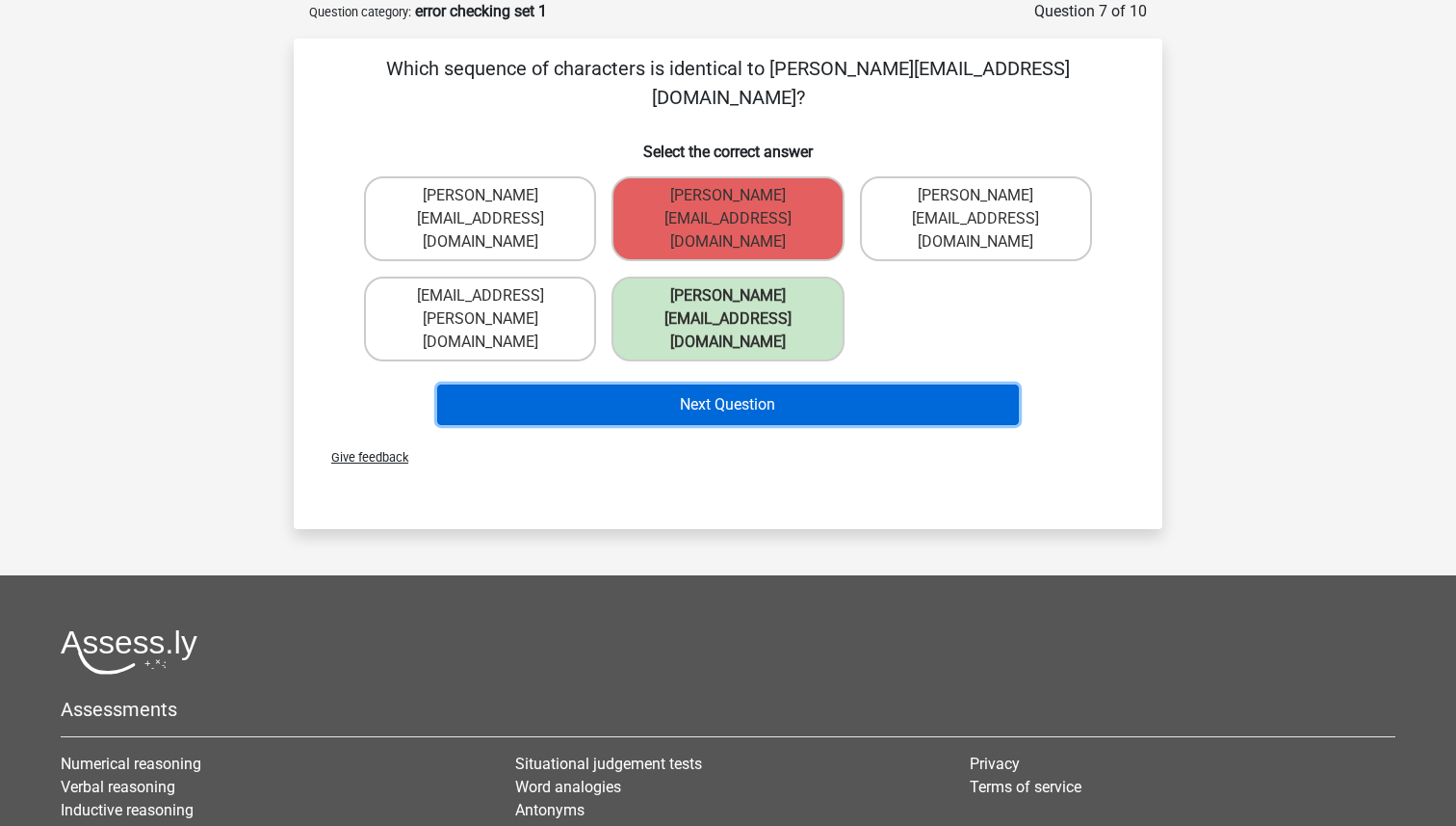
click at [813, 384] on button "Next Question" at bounding box center [729, 405] width 583 height 41
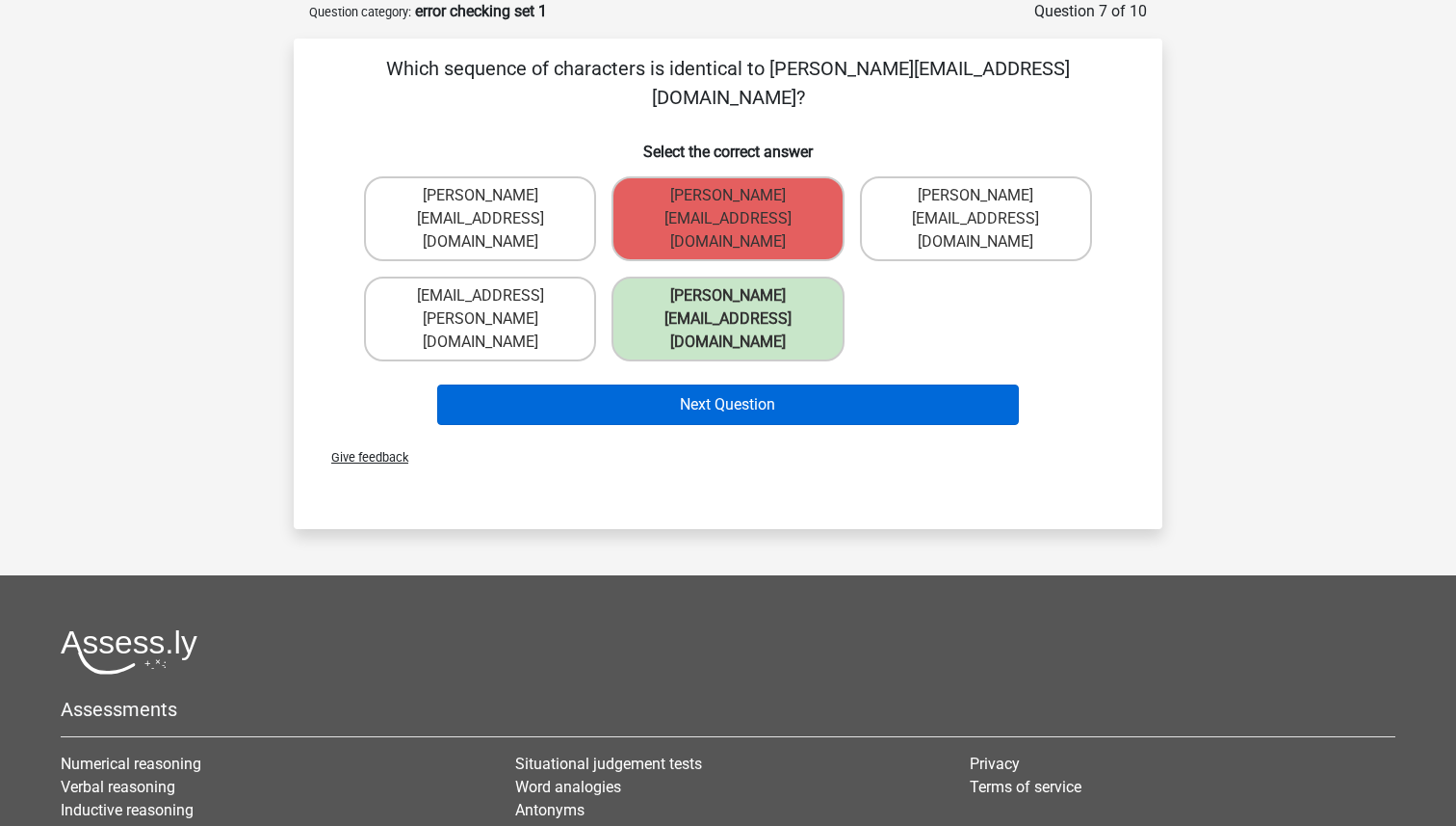
scroll to position [89, 0]
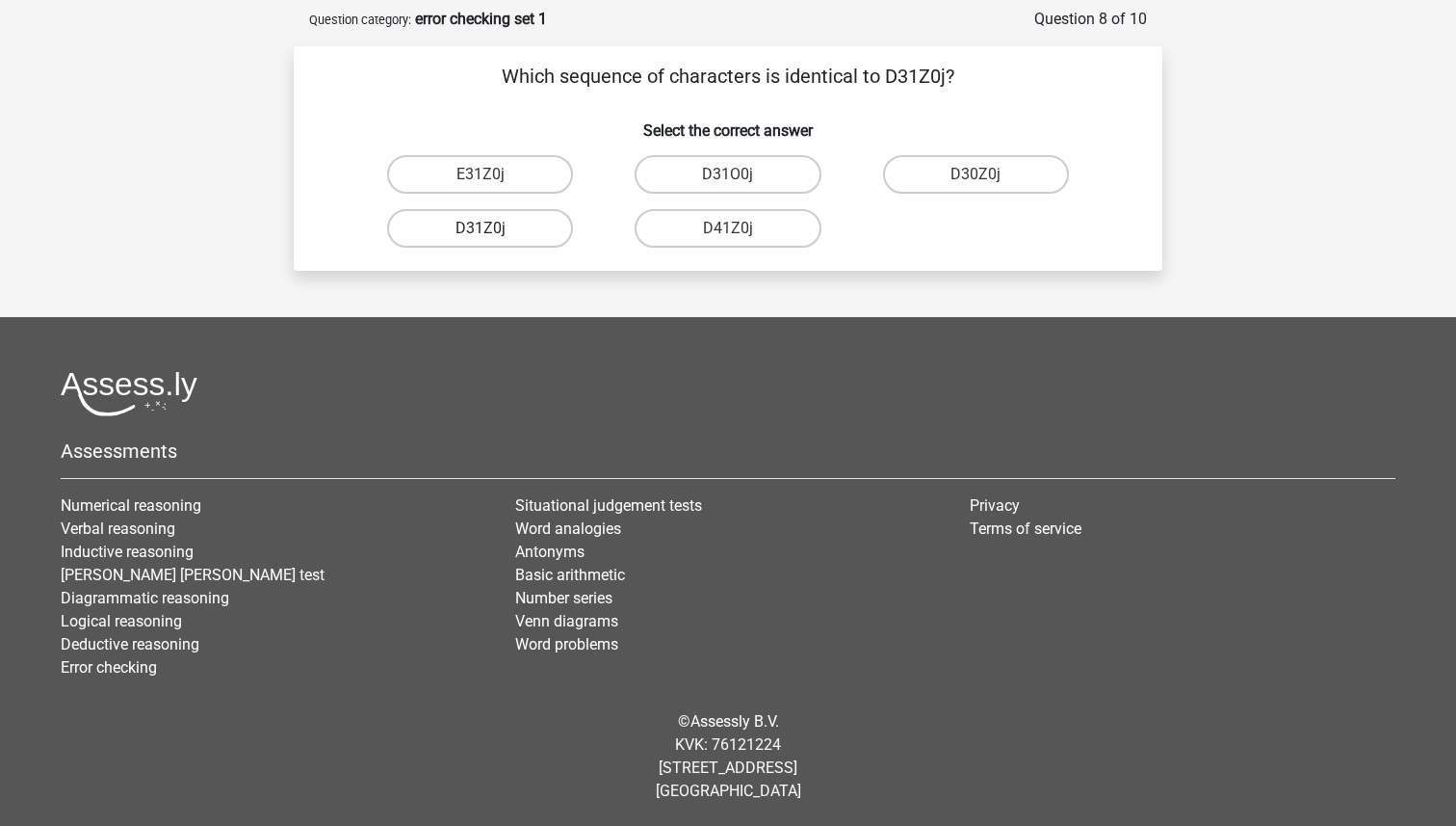
click at [504, 230] on label "D31Z0j" at bounding box center [480, 229] width 186 height 39
click at [493, 230] on input "D31Z0j" at bounding box center [486, 234] width 13 height 13
radio input "true"
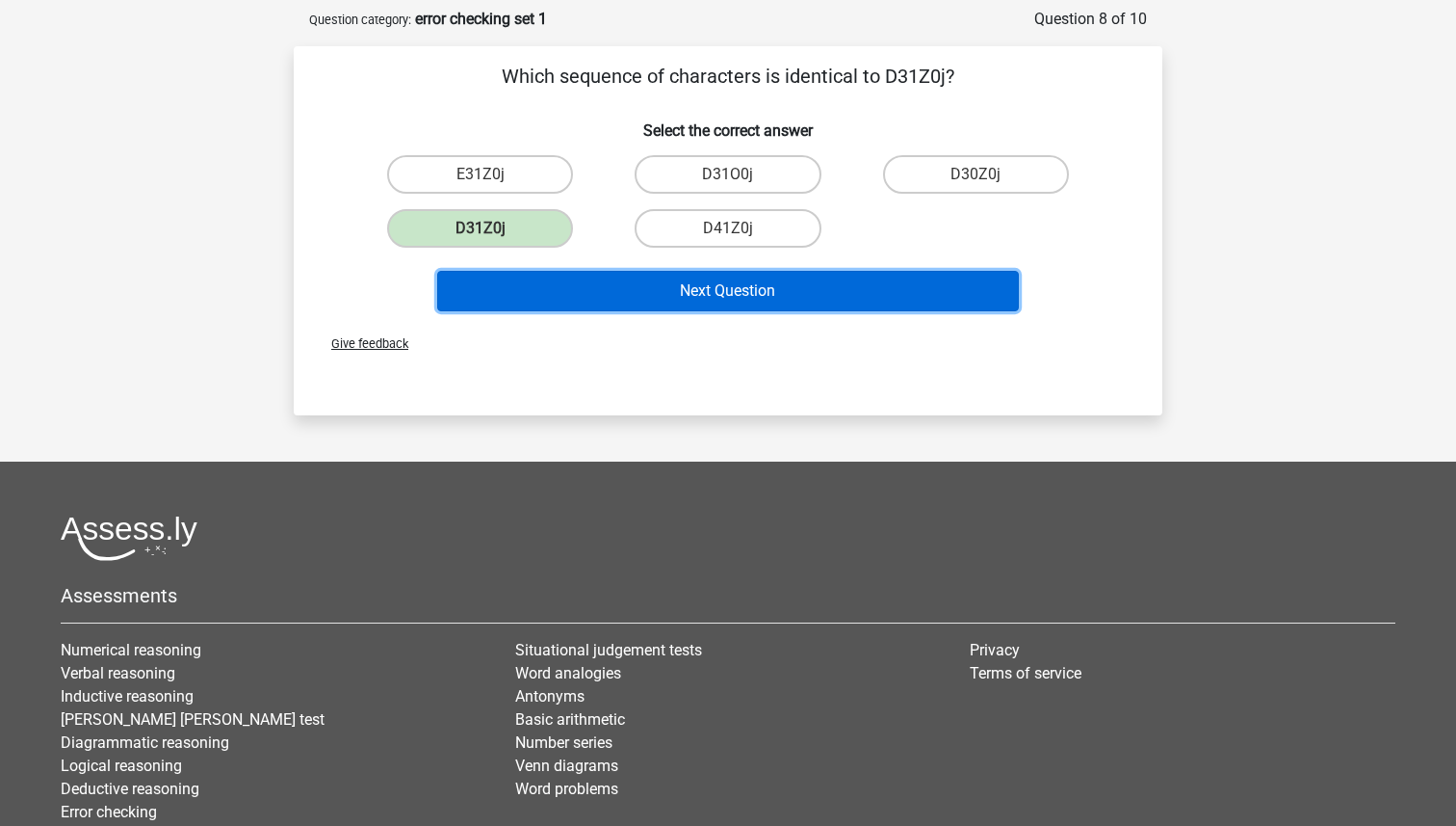
click at [687, 297] on button "Next Question" at bounding box center [729, 291] width 583 height 41
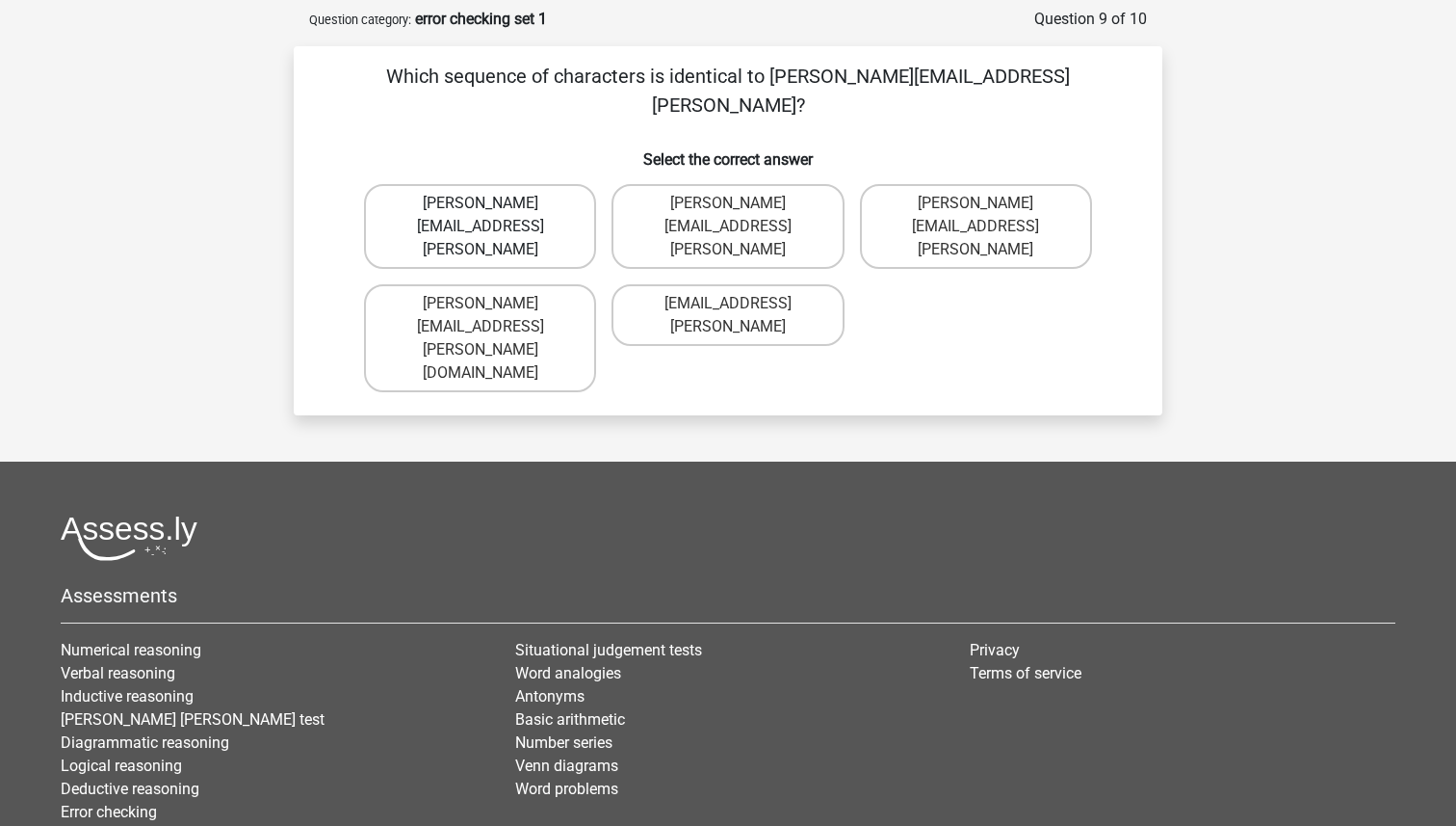
click at [470, 184] on label "Arthur.Bradley@mailme.coo" at bounding box center [480, 227] width 232 height 85
click at [480, 203] on input "Arthur.Bradley@mailme.coo" at bounding box center [486, 209] width 13 height 13
radio input "true"
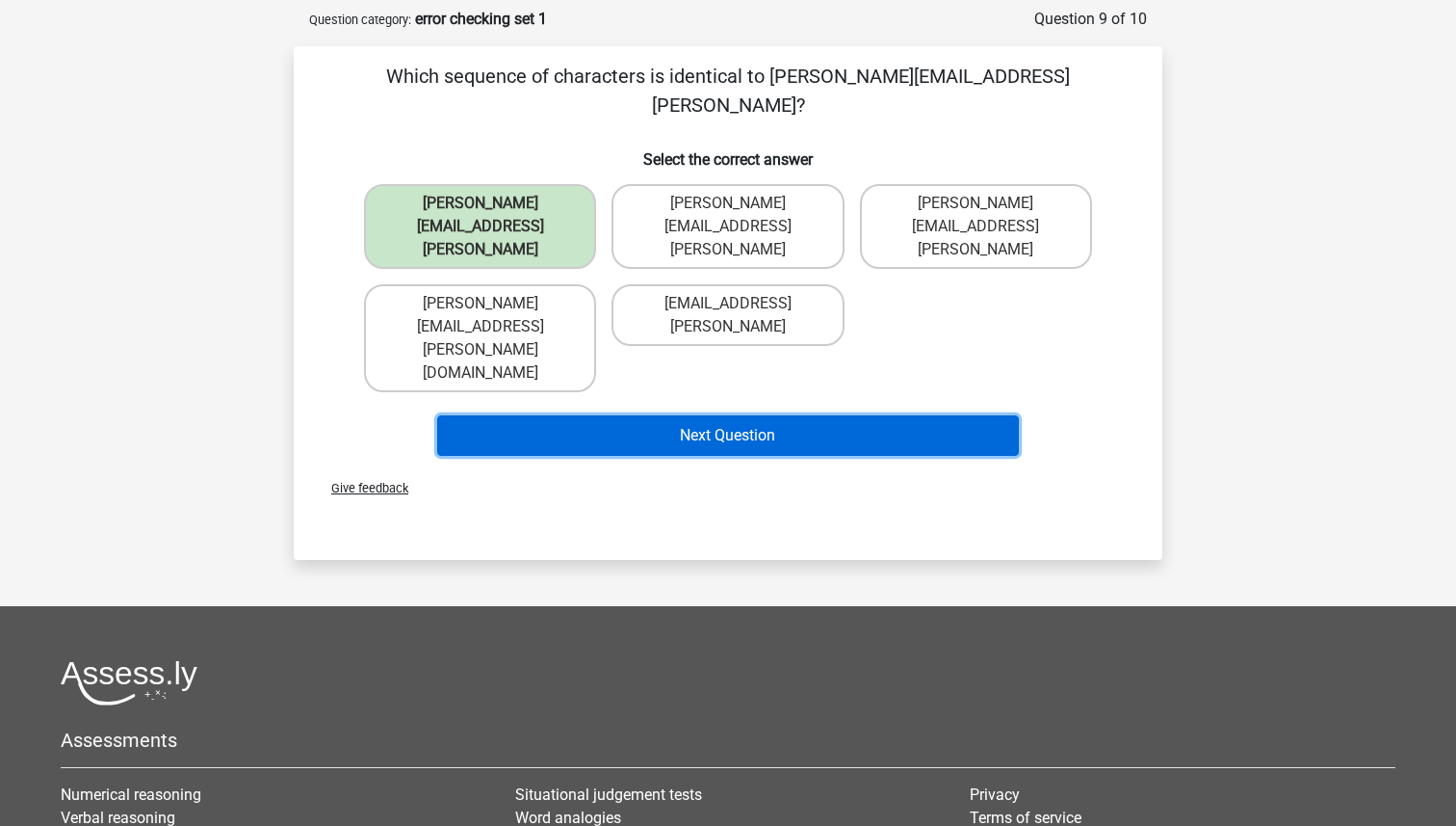
click at [652, 415] on button "Next Question" at bounding box center [729, 436] width 583 height 41
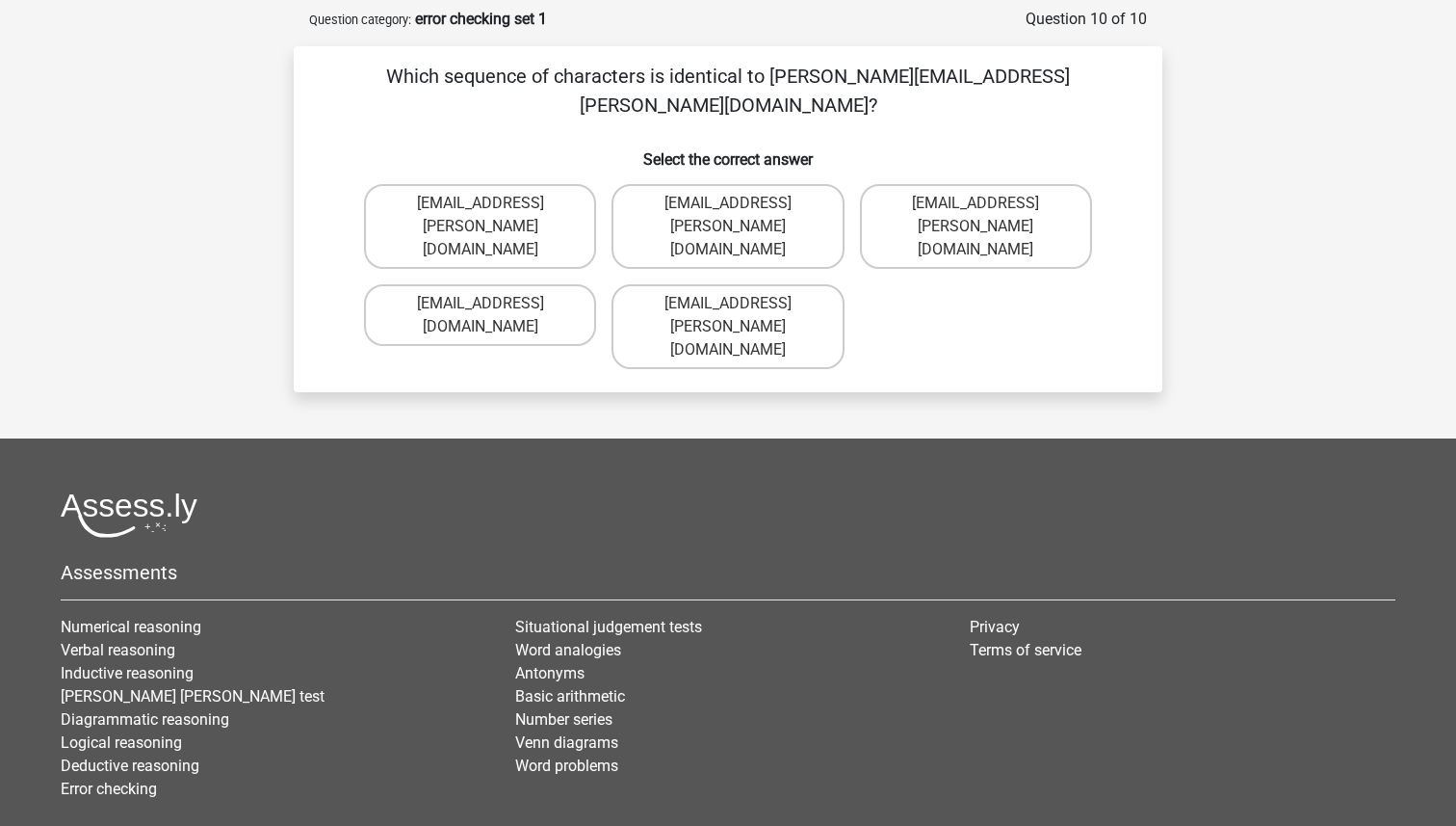
scroll to position [96, 0]
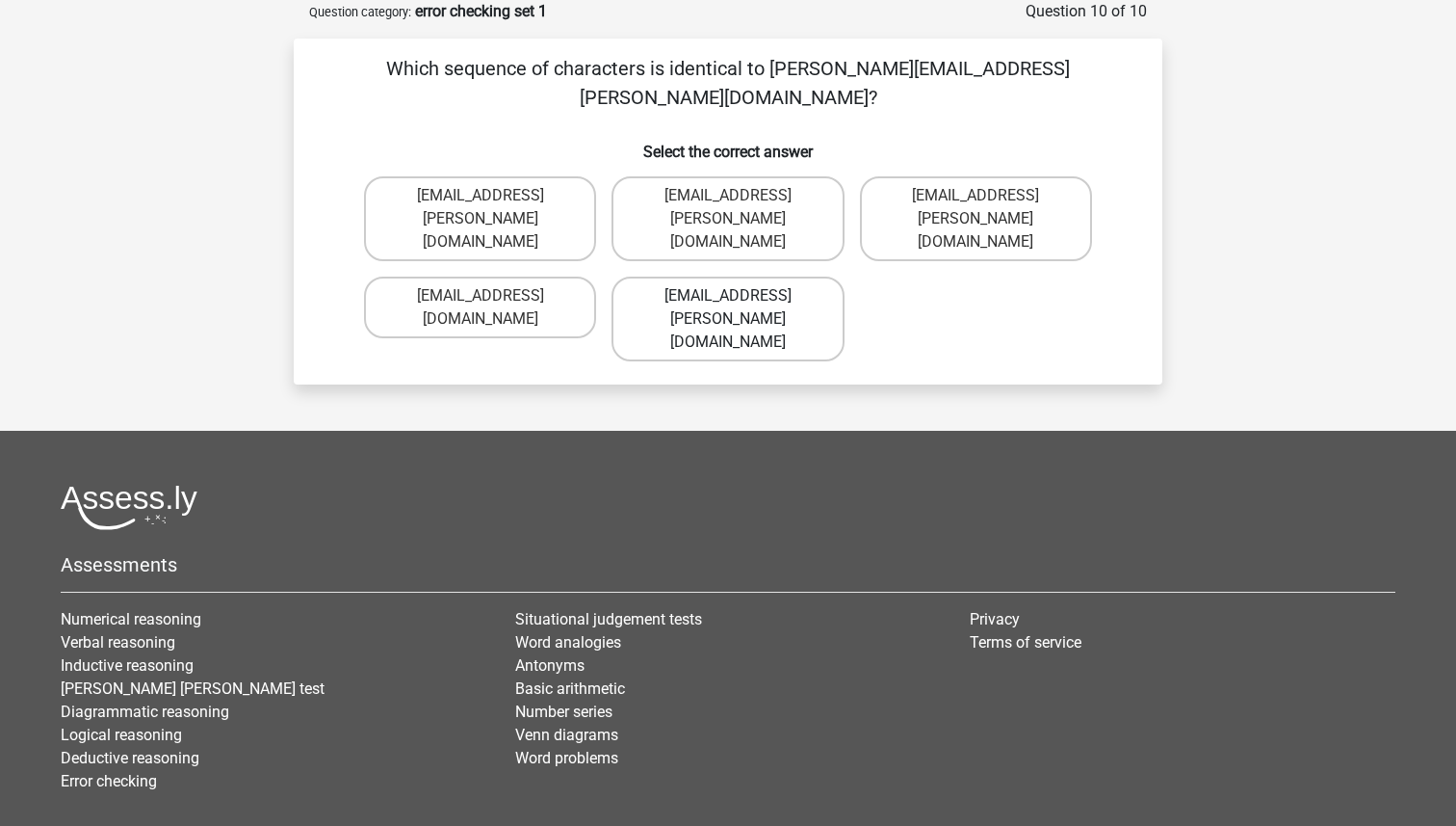
click at [755, 277] on label "Theo+Sadler@g-mail.uk.com" at bounding box center [728, 320] width 232 height 85
click at [741, 295] on input "Theo+Sadler@g-mail.uk.com" at bounding box center [734, 301] width 13 height 13
radio input "true"
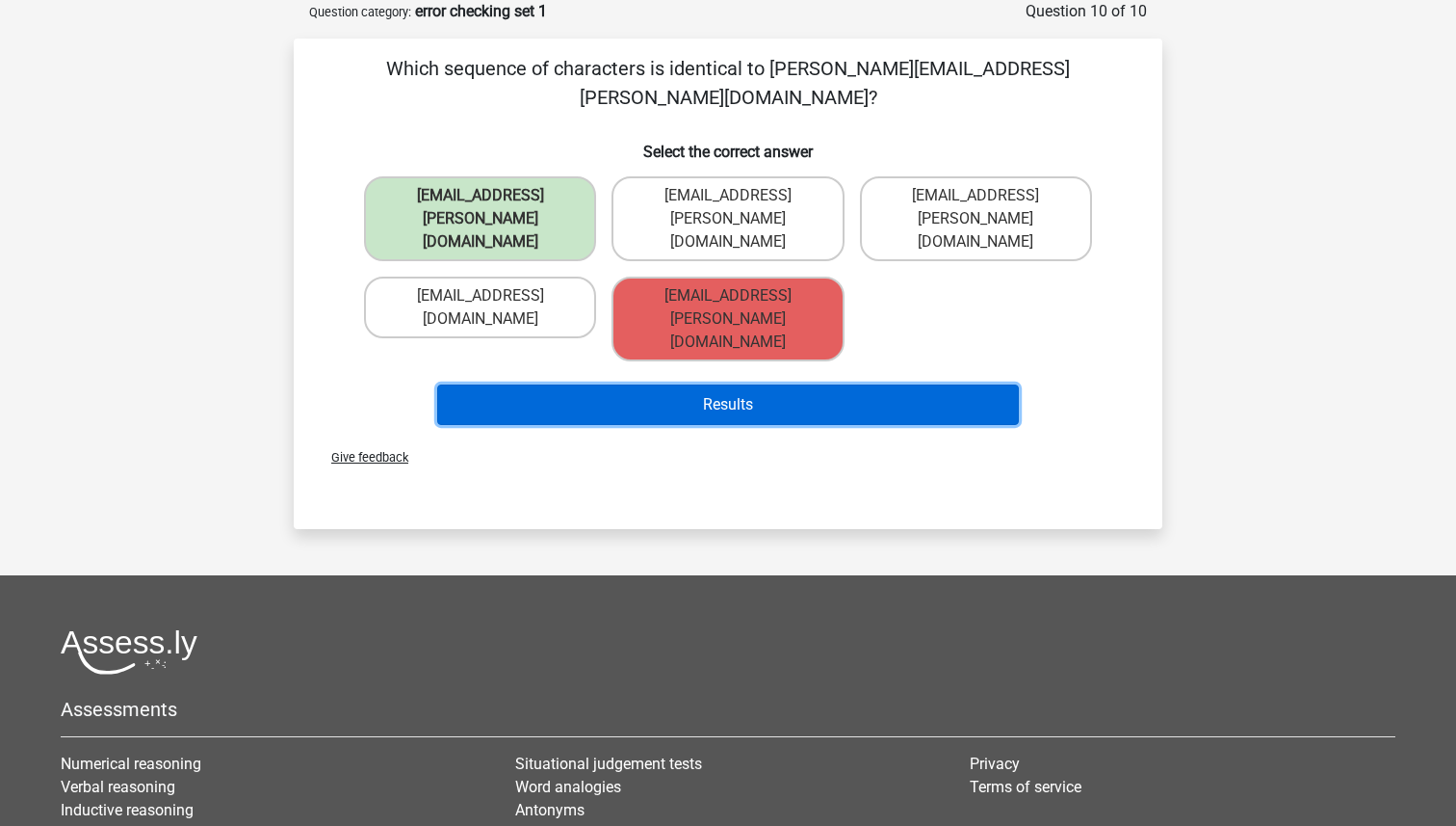
click at [767, 384] on button "Results" at bounding box center [729, 405] width 583 height 41
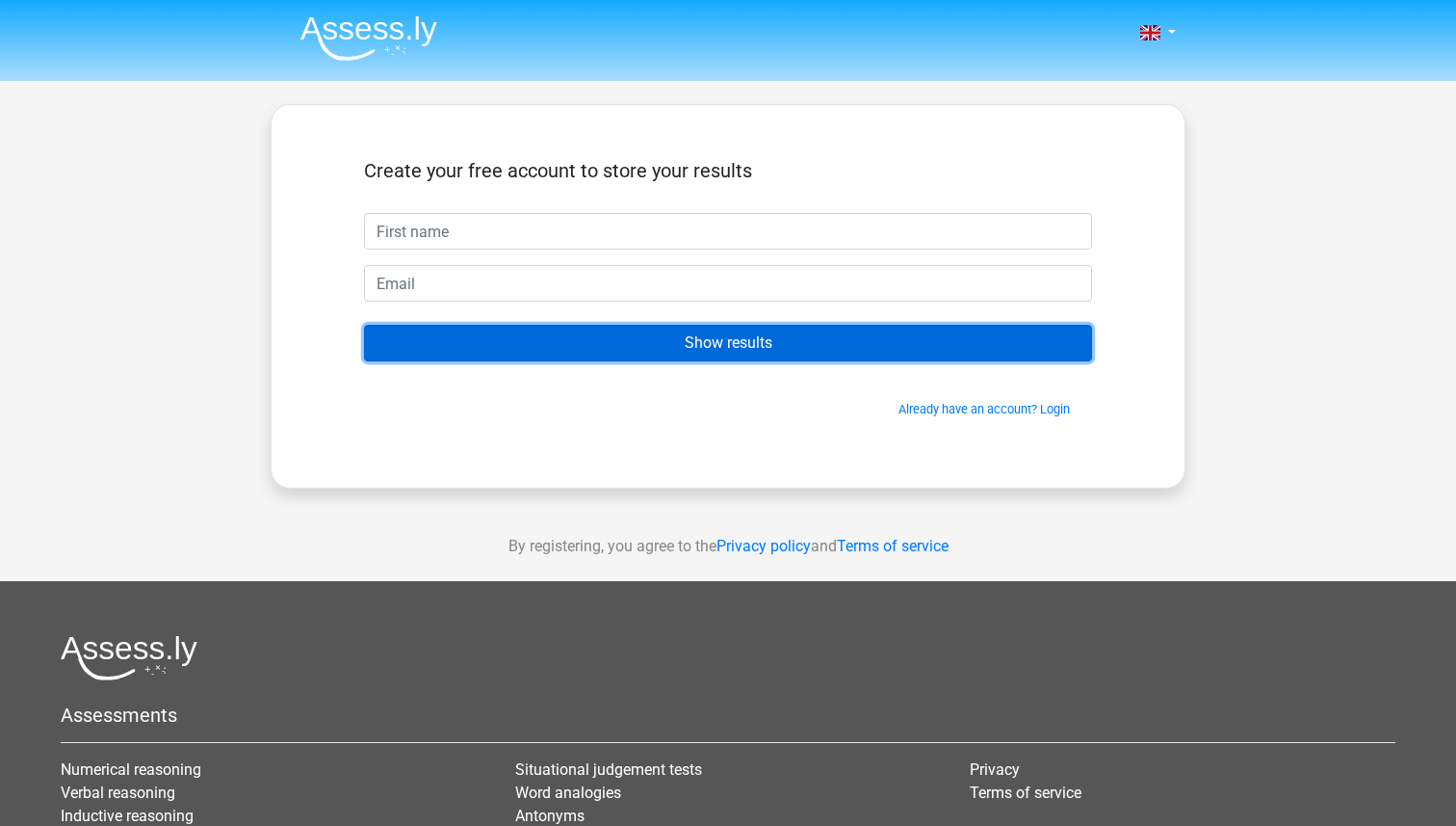
click at [688, 339] on input "Show results" at bounding box center [728, 343] width 728 height 37
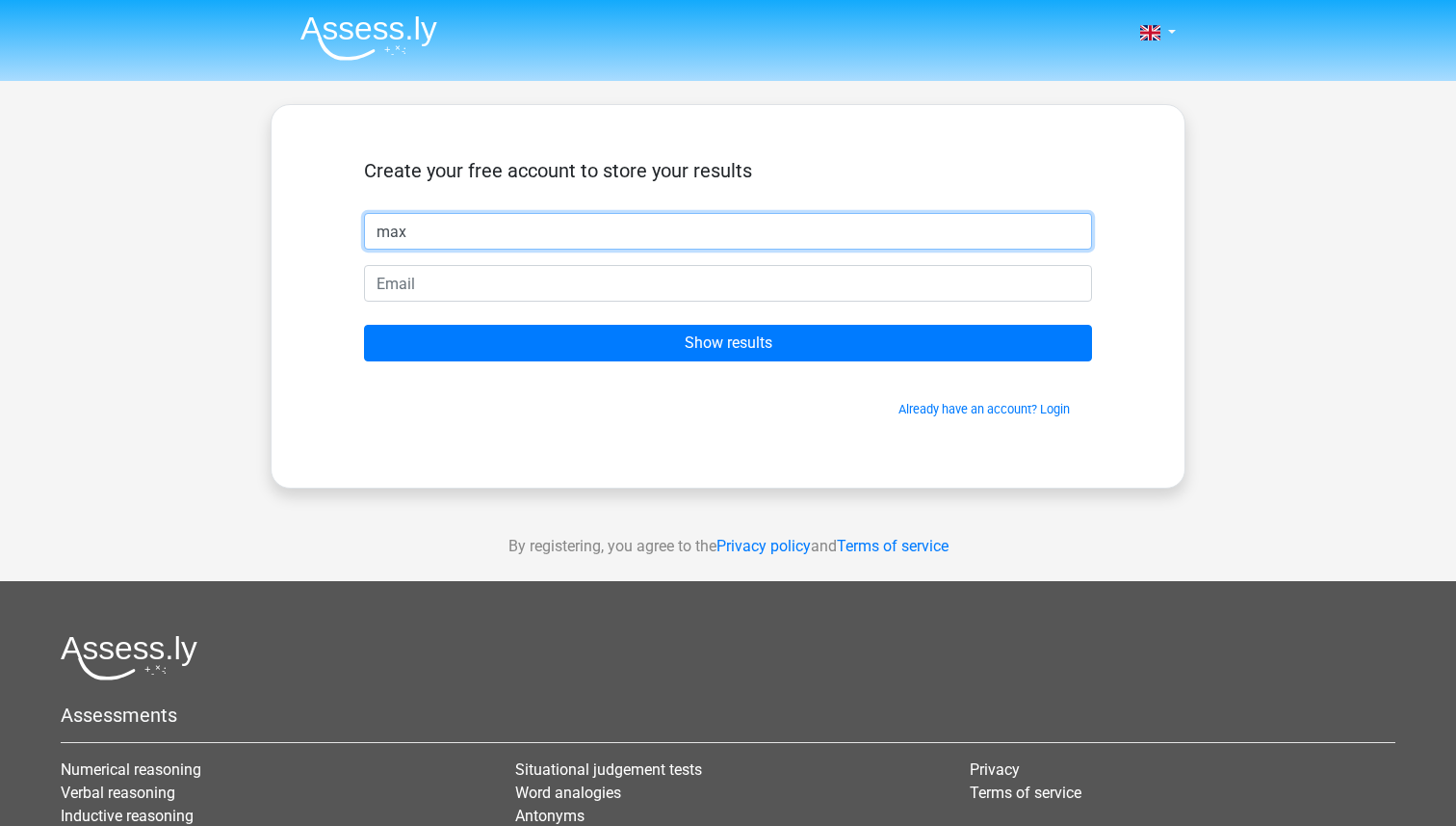
type input "max"
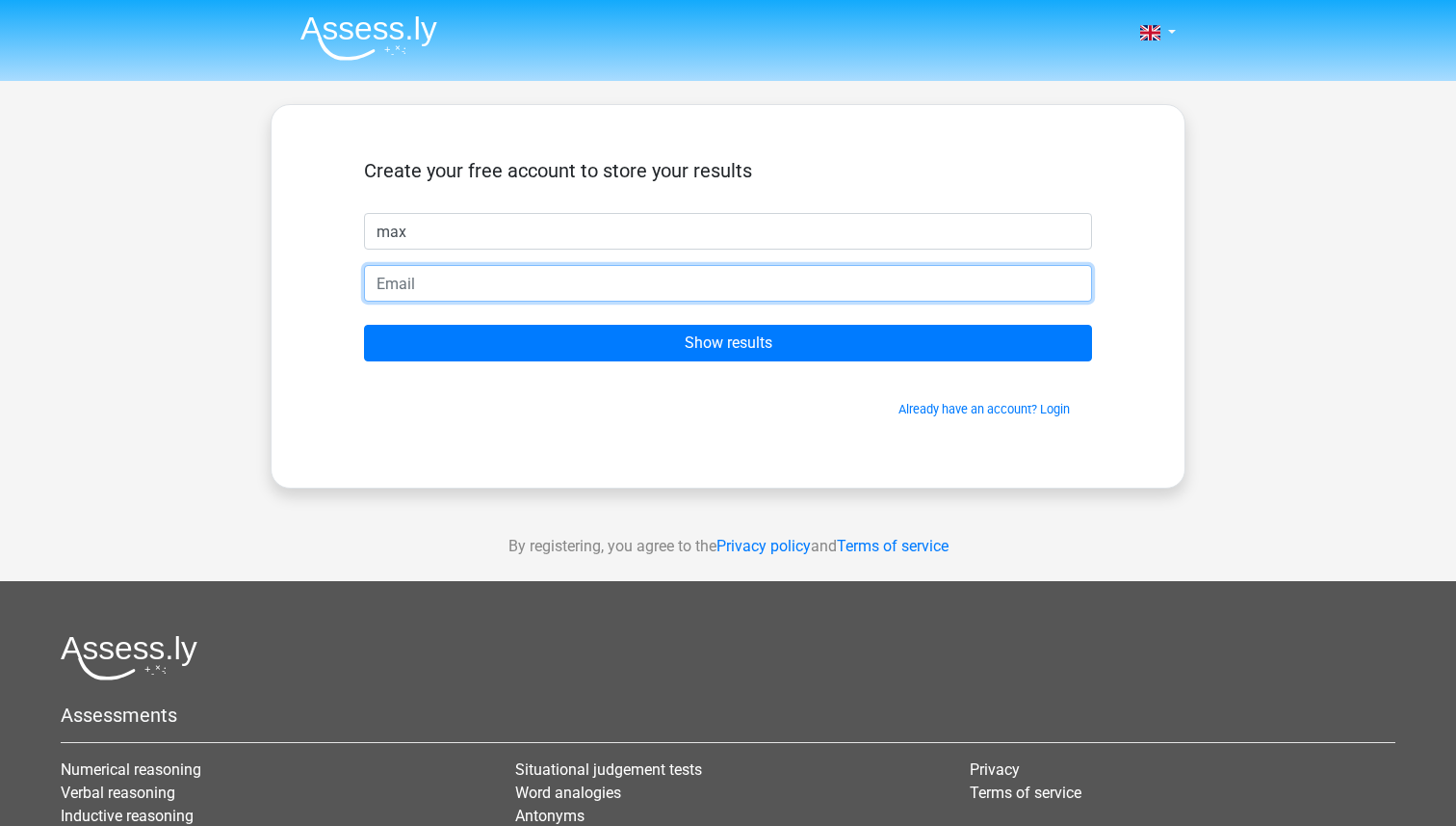
click at [734, 288] on input "email" at bounding box center [728, 284] width 728 height 37
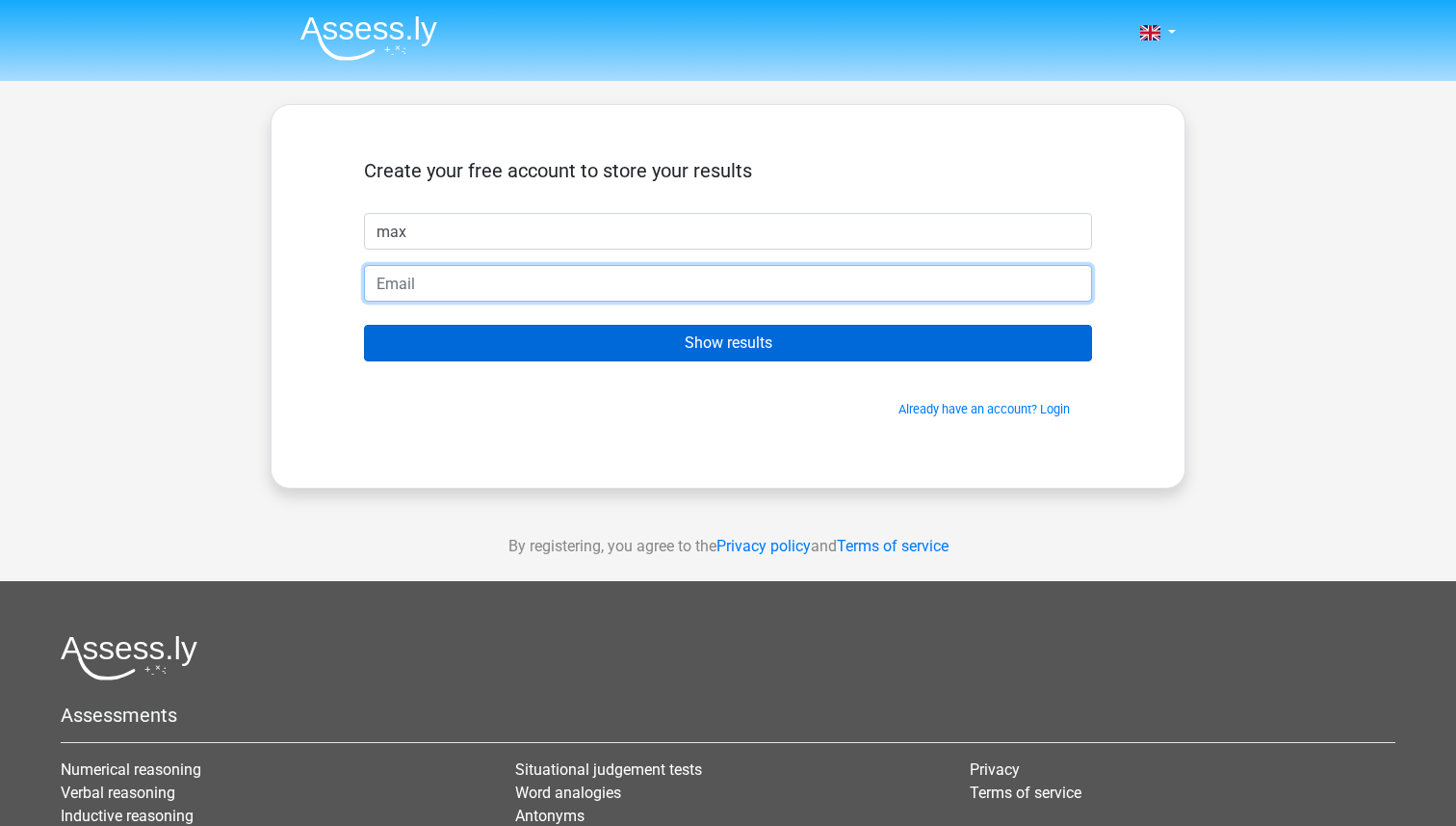
type input "Maxxy00709@gmail.com"
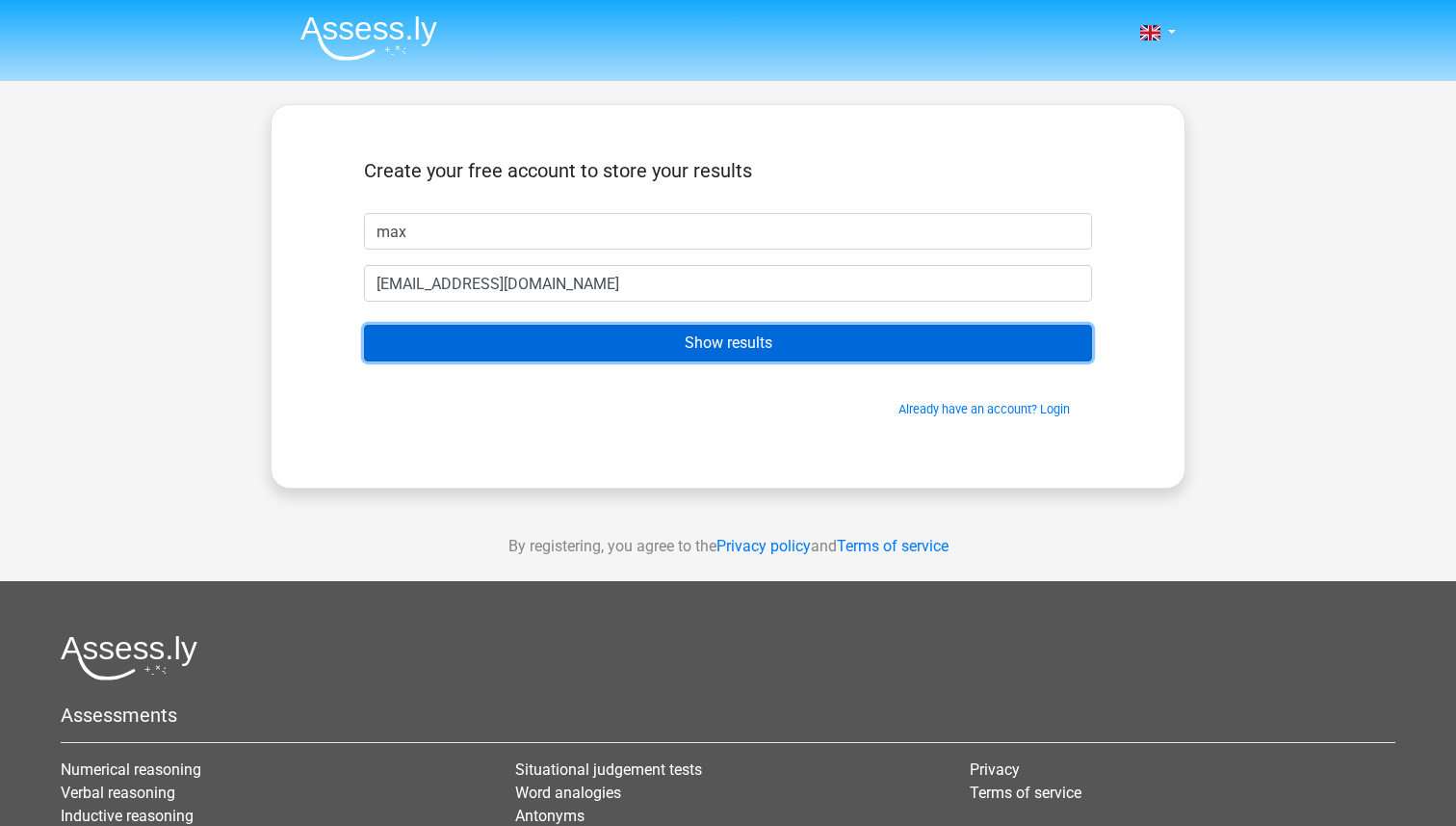
click at [767, 352] on input "Show results" at bounding box center [728, 343] width 728 height 37
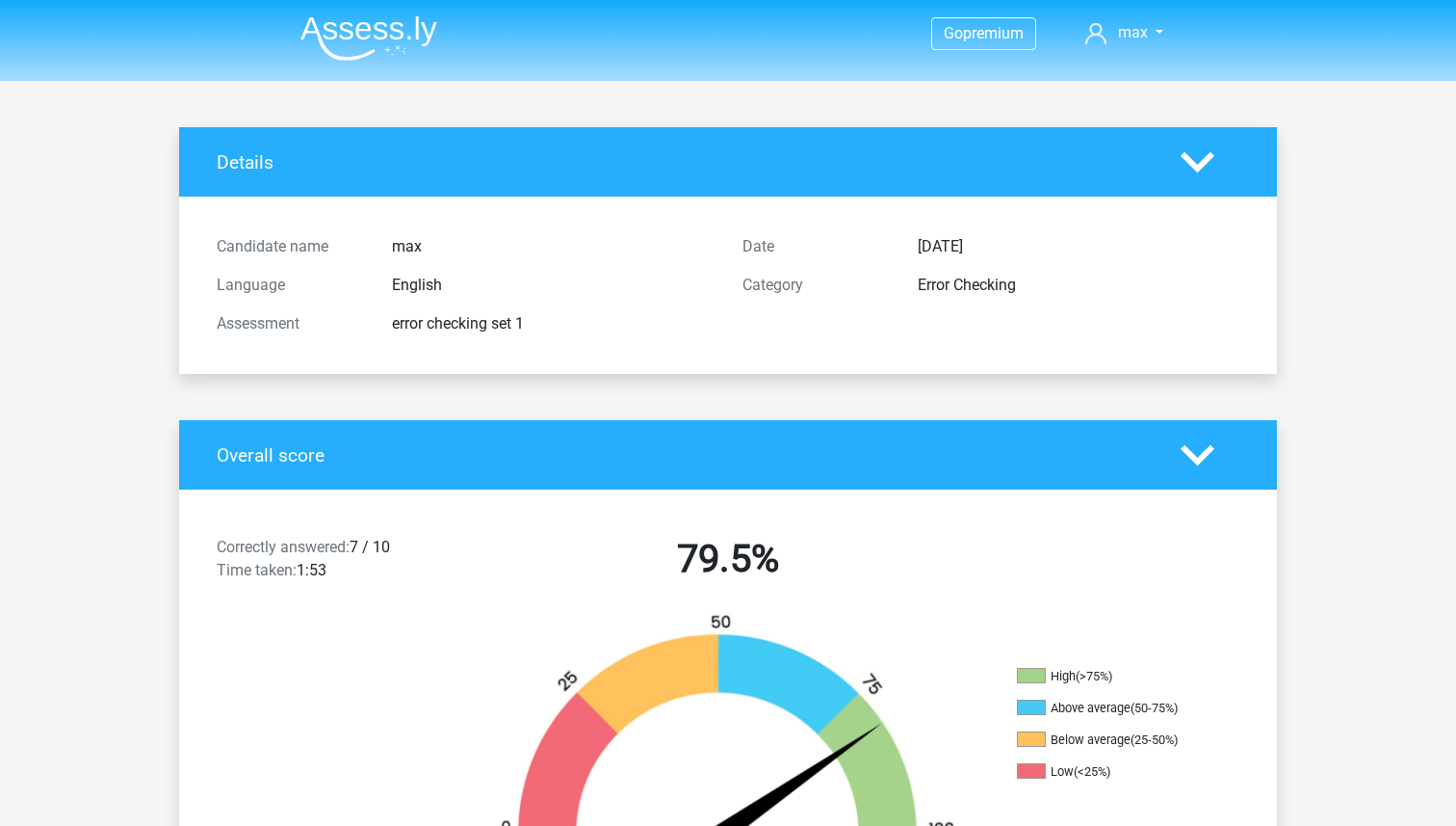
click at [1205, 151] on icon at bounding box center [1198, 162] width 34 height 34
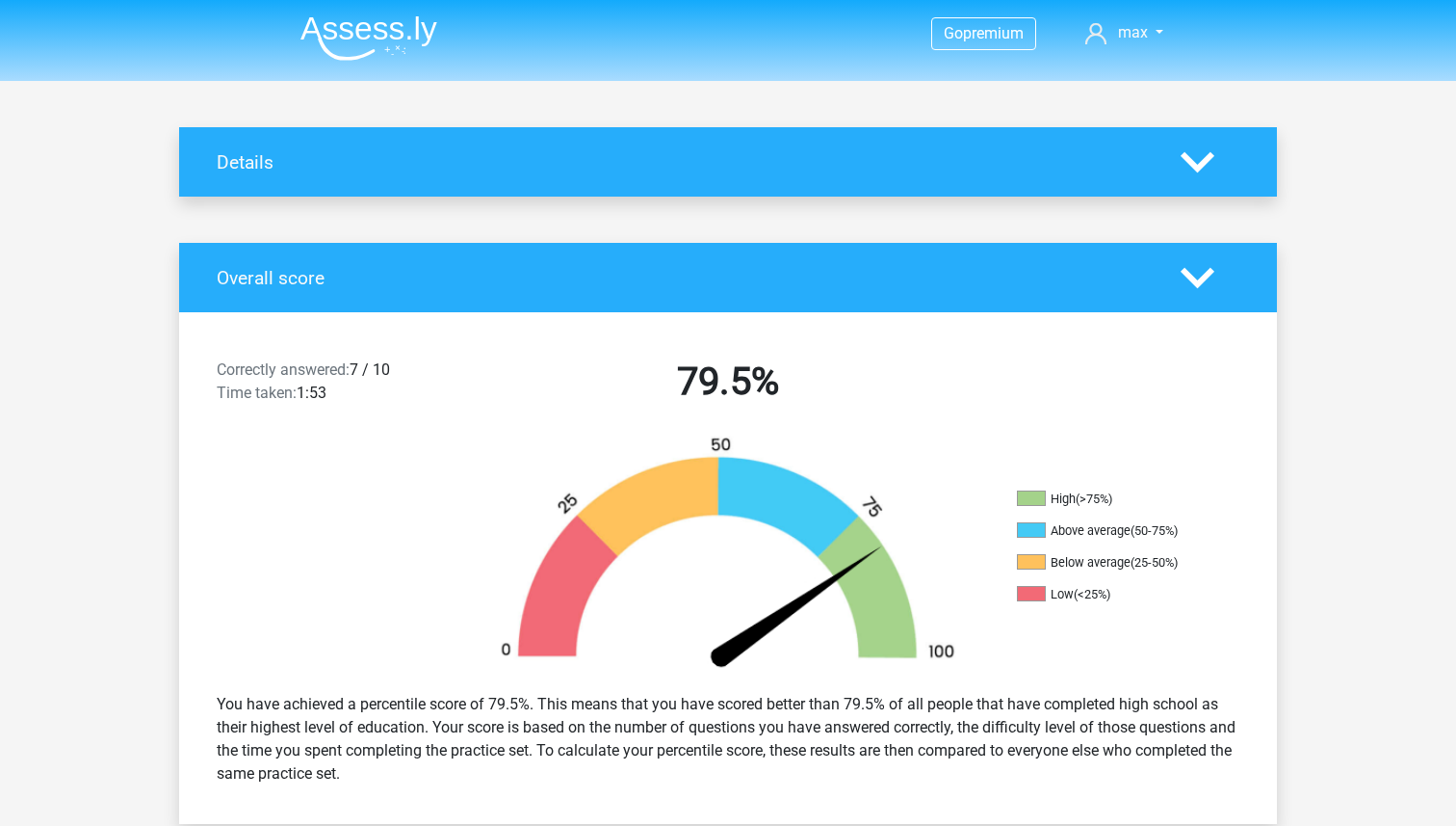
click at [1205, 151] on icon at bounding box center [1198, 162] width 34 height 34
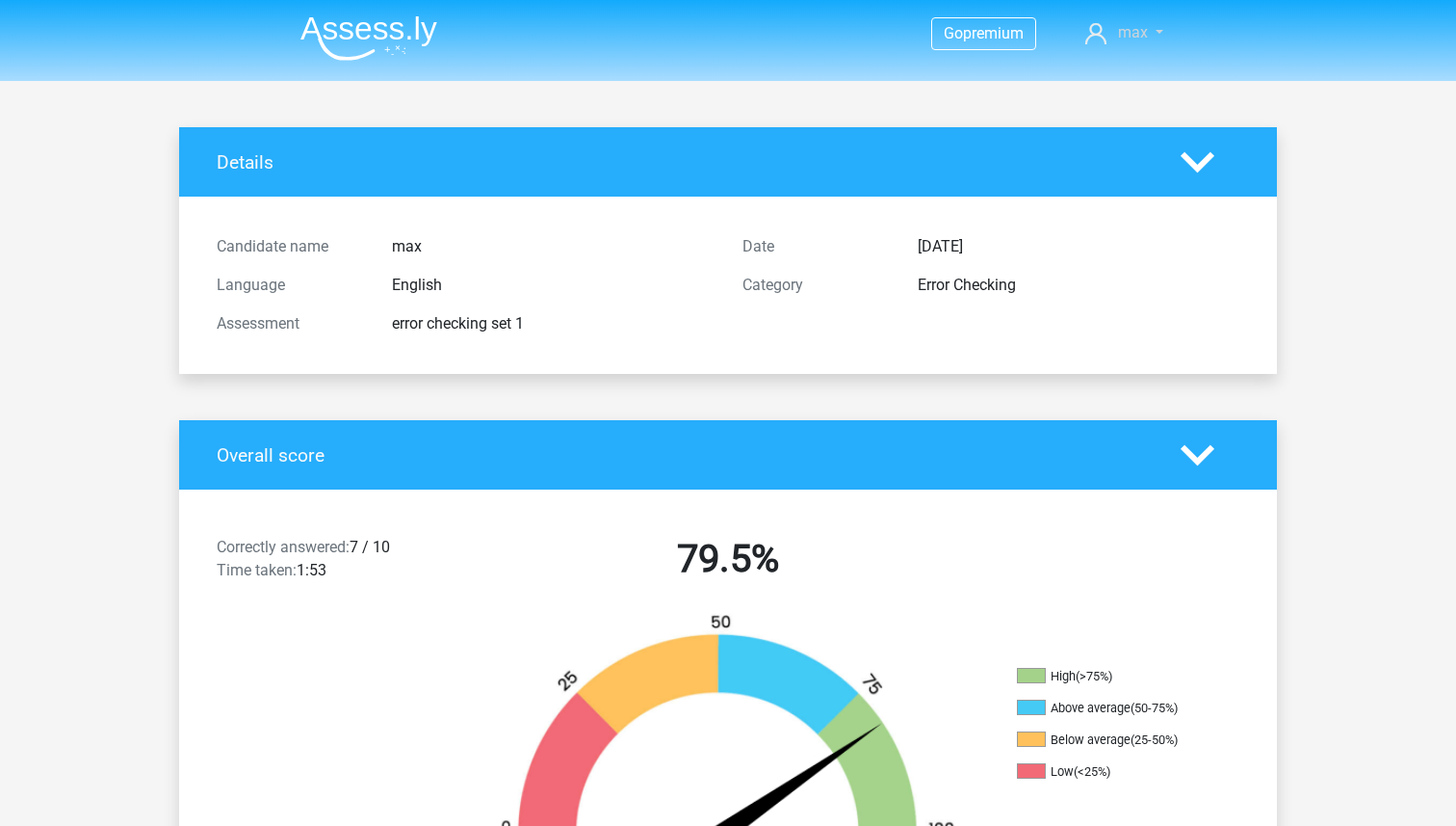
click at [1126, 37] on span "max" at bounding box center [1133, 32] width 30 height 18
